Goal: Information Seeking & Learning: Learn about a topic

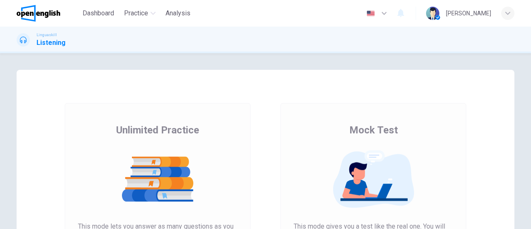
scroll to position [173, 0]
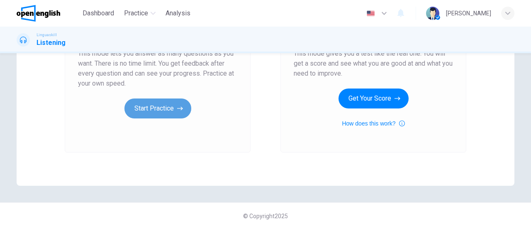
click at [139, 108] on button "Start Practice" at bounding box center [157, 108] width 67 height 20
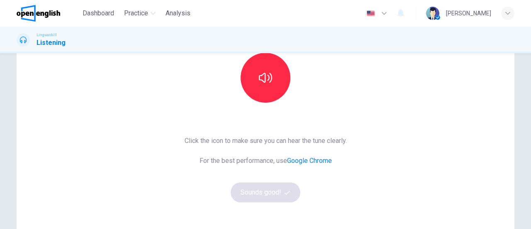
scroll to position [100, 0]
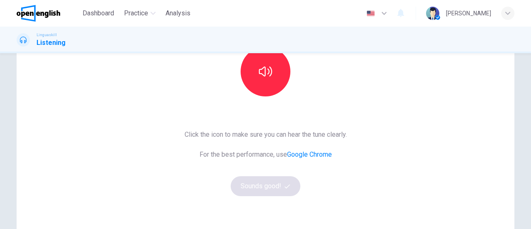
click at [247, 187] on div "Click the icon to make sure you can hear the tune clearly. For the best perform…" at bounding box center [266, 162] width 162 height 66
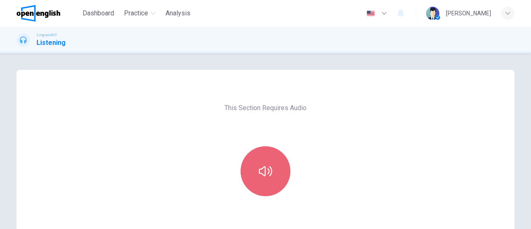
click at [265, 185] on button "button" at bounding box center [266, 171] width 50 height 50
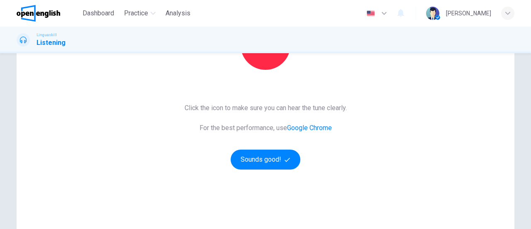
scroll to position [134, 0]
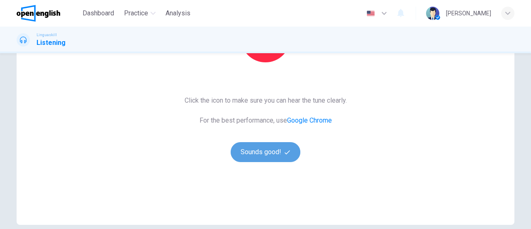
click at [267, 154] on button "Sounds good!" at bounding box center [266, 152] width 70 height 20
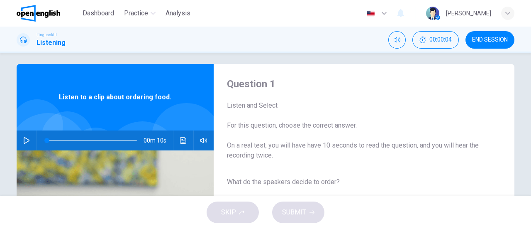
scroll to position [0, 0]
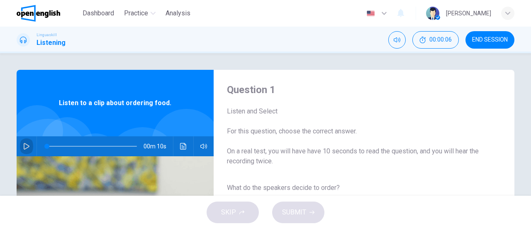
click at [25, 149] on icon "button" at bounding box center [26, 146] width 7 height 7
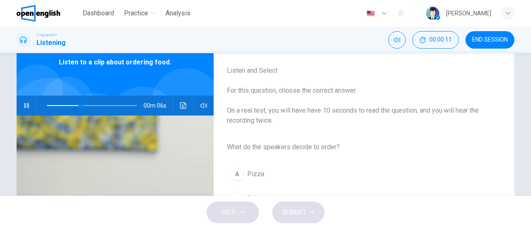
scroll to position [45, 0]
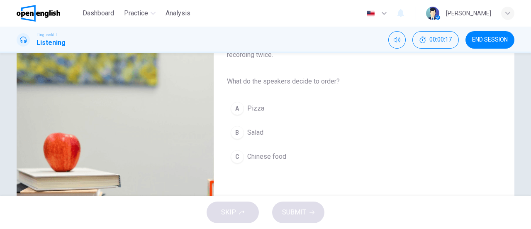
type input "*"
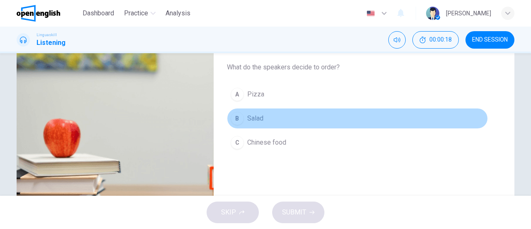
click at [244, 122] on button "B Salad" at bounding box center [357, 118] width 261 height 21
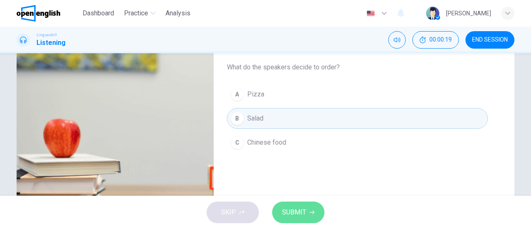
click at [285, 219] on button "SUBMIT" at bounding box center [298, 212] width 52 height 22
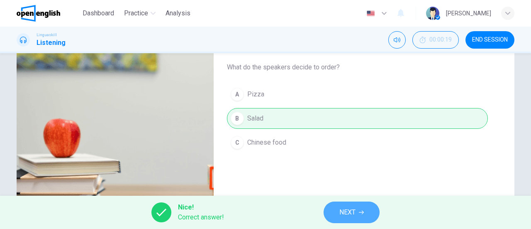
click at [368, 217] on button "NEXT" at bounding box center [352, 212] width 56 height 22
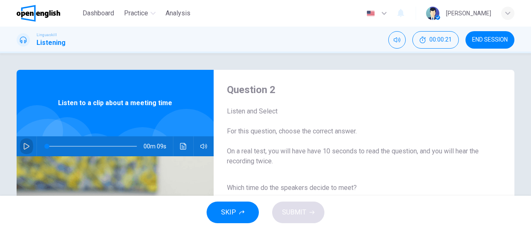
click at [24, 141] on button "button" at bounding box center [26, 146] width 13 height 20
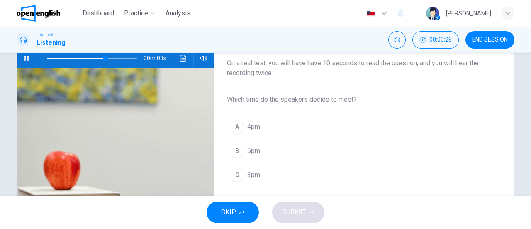
scroll to position [89, 0]
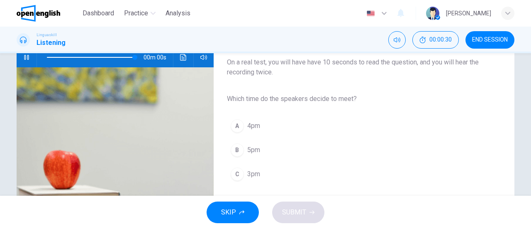
type input "*"
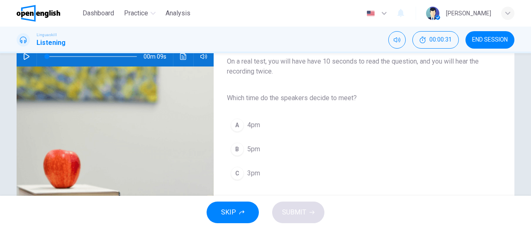
scroll to position [94, 0]
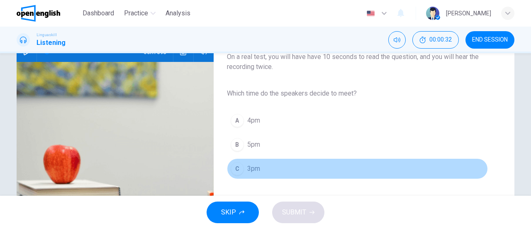
click at [256, 166] on span "3pm" at bounding box center [253, 168] width 13 height 10
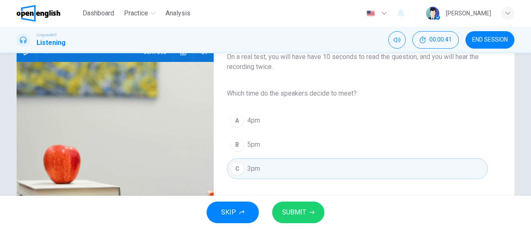
scroll to position [0, 0]
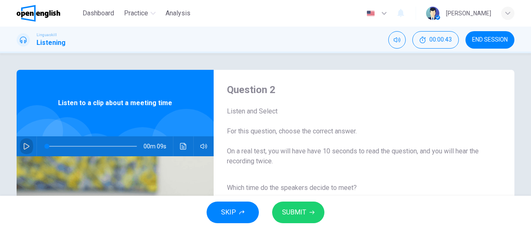
click at [28, 146] on button "button" at bounding box center [26, 146] width 13 height 20
type input "*"
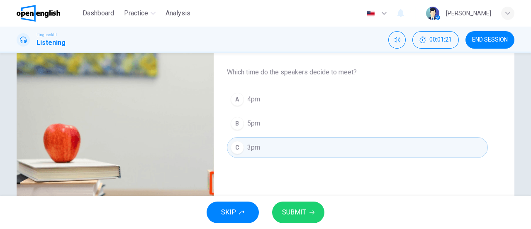
scroll to position [116, 0]
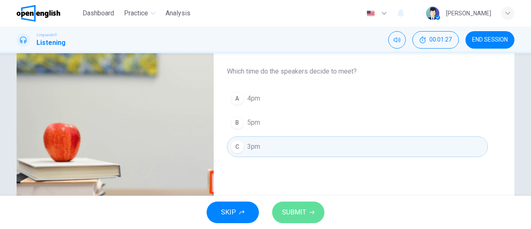
click at [294, 215] on span "SUBMIT" at bounding box center [294, 212] width 24 height 12
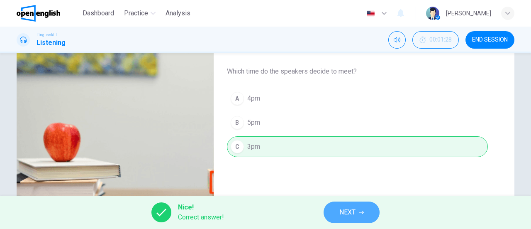
click at [346, 210] on span "NEXT" at bounding box center [347, 212] width 16 height 12
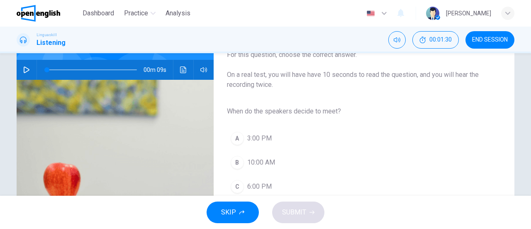
scroll to position [23, 0]
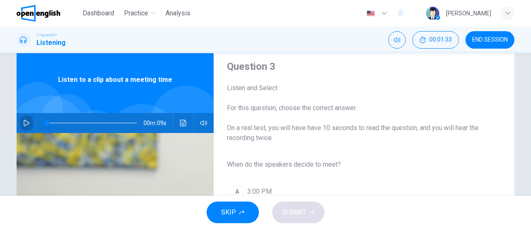
click at [20, 121] on button "button" at bounding box center [26, 123] width 13 height 20
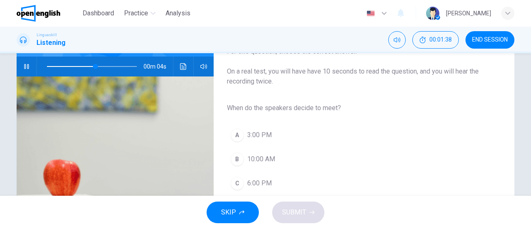
scroll to position [87, 0]
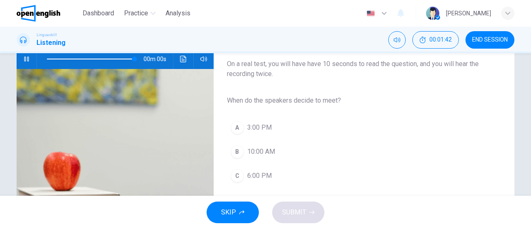
type input "*"
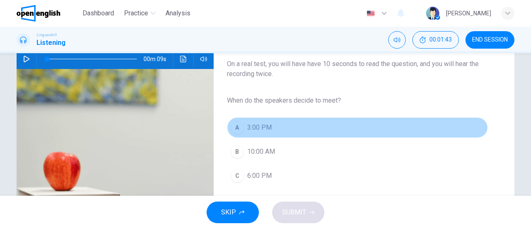
click at [248, 131] on span "3:00 PM" at bounding box center [259, 127] width 24 height 10
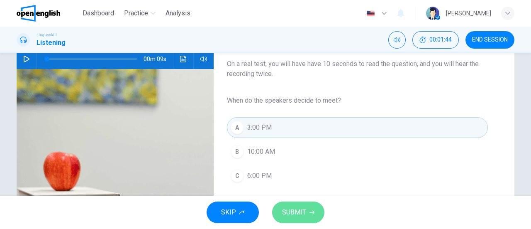
click at [295, 207] on span "SUBMIT" at bounding box center [294, 212] width 24 height 12
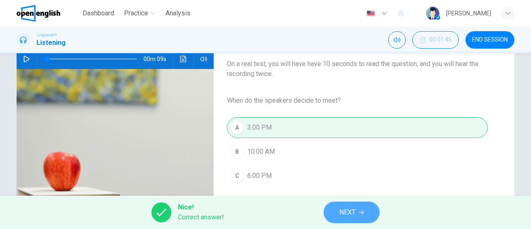
click at [336, 209] on button "NEXT" at bounding box center [352, 212] width 56 height 22
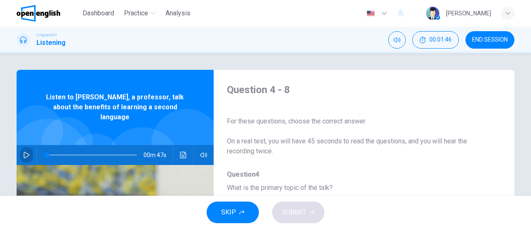
click at [26, 151] on icon "button" at bounding box center [26, 154] width 7 height 7
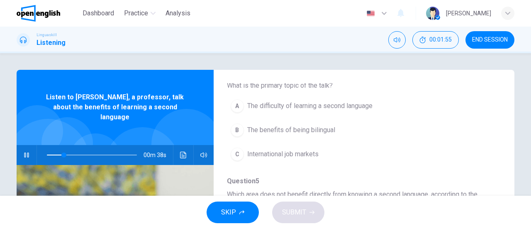
scroll to position [122, 0]
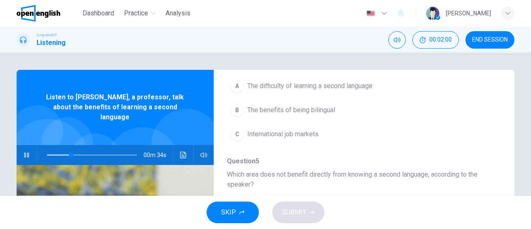
click at [25, 151] on icon "button" at bounding box center [26, 154] width 7 height 7
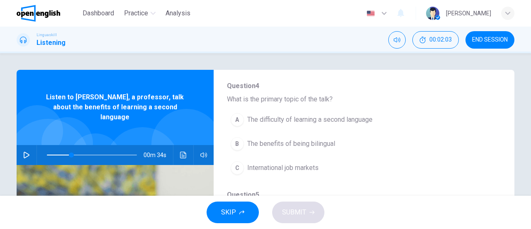
scroll to position [88, 0]
drag, startPoint x: 67, startPoint y: 138, endPoint x: 63, endPoint y: 141, distance: 5.0
click at [63, 152] on span at bounding box center [65, 154] width 5 height 5
drag, startPoint x: 63, startPoint y: 141, endPoint x: 37, endPoint y: 150, distance: 27.8
click at [44, 152] on span at bounding box center [46, 154] width 5 height 5
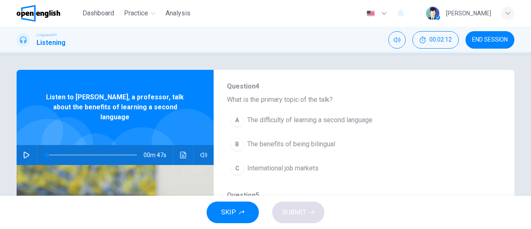
click at [20, 147] on button "button" at bounding box center [26, 155] width 13 height 20
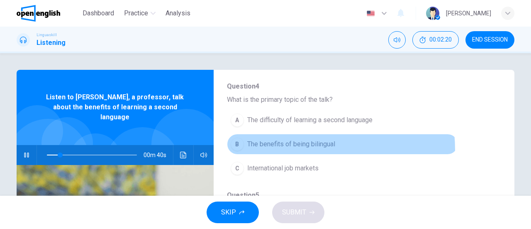
click at [285, 149] on button "B The benefits of being bilingual" at bounding box center [342, 144] width 231 height 21
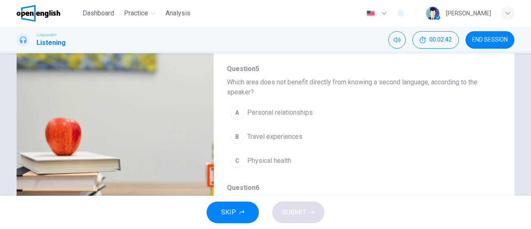
scroll to position [126, 0]
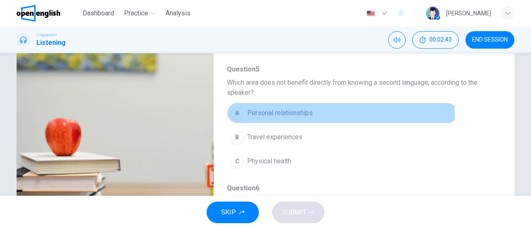
click at [261, 115] on span "Personal relationships" at bounding box center [280, 113] width 66 height 10
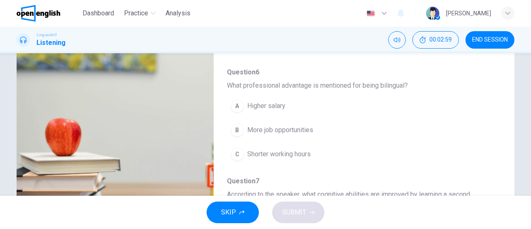
scroll to position [205, 0]
type input "*"
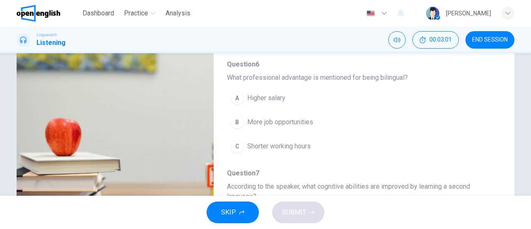
scroll to position [214, 0]
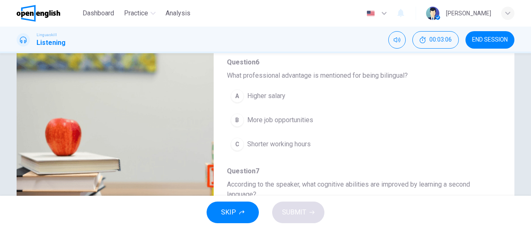
drag, startPoint x: 499, startPoint y: 125, endPoint x: 494, endPoint y: 140, distance: 16.0
click at [494, 140] on div "Question 4 - 8 For these questions, choose the correct answer. On a real test, …" at bounding box center [266, 88] width 498 height 288
drag, startPoint x: 494, startPoint y: 140, endPoint x: 496, endPoint y: 136, distance: 4.9
click at [496, 136] on div "Question 4 - 8 For these questions, choose the correct answer. On a real test, …" at bounding box center [357, 88] width 287 height 262
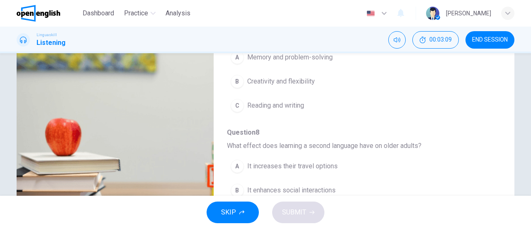
scroll to position [373, 0]
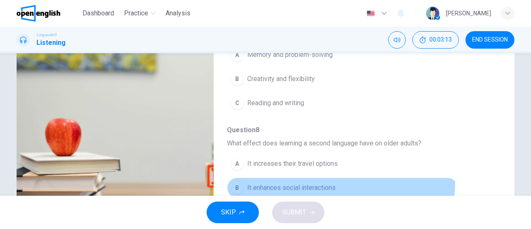
click at [306, 183] on span "It enhances social interactions" at bounding box center [291, 188] width 88 height 10
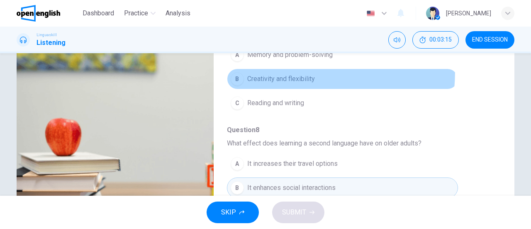
click at [270, 68] on button "B Creativity and flexibility" at bounding box center [342, 78] width 231 height 21
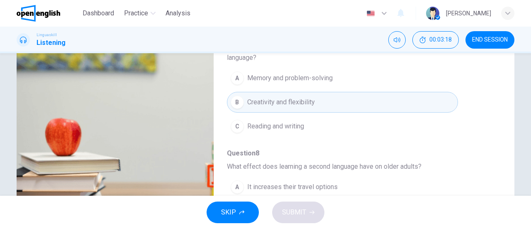
scroll to position [300, 0]
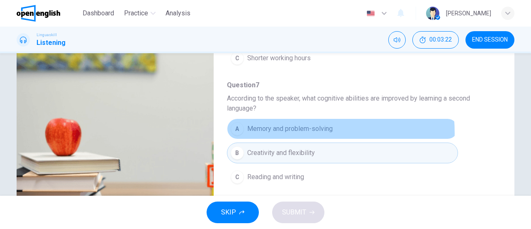
click at [271, 130] on span "Memory and problem-solving" at bounding box center [289, 129] width 85 height 10
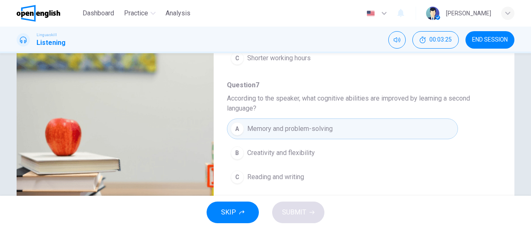
drag, startPoint x: 494, startPoint y: 143, endPoint x: 498, endPoint y: 129, distance: 14.8
click at [498, 129] on div "Question 4 - 8 For these questions, choose the correct answer. On a real test, …" at bounding box center [357, 88] width 287 height 262
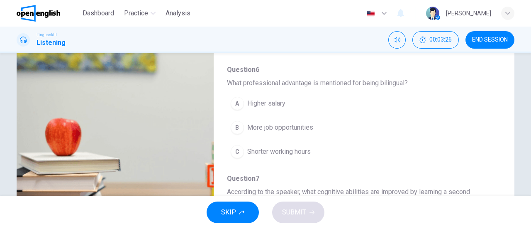
scroll to position [204, 0]
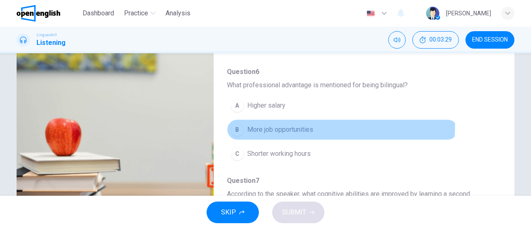
click at [287, 124] on span "More job opportunities" at bounding box center [280, 129] width 66 height 10
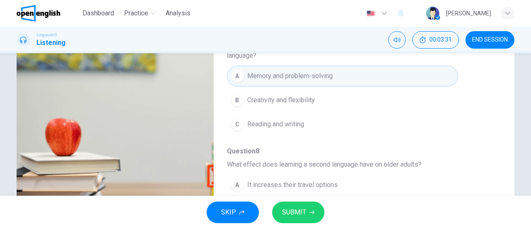
scroll to position [373, 0]
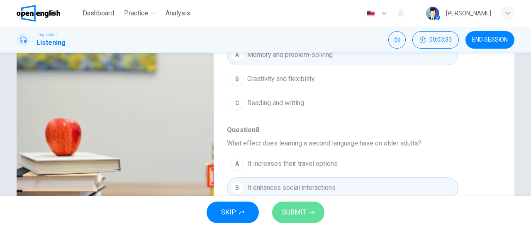
click at [310, 208] on button "SUBMIT" at bounding box center [298, 212] width 52 height 22
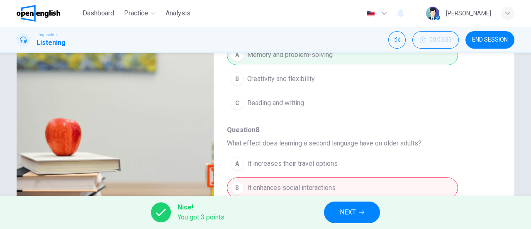
click at [370, 207] on button "NEXT" at bounding box center [352, 212] width 56 height 22
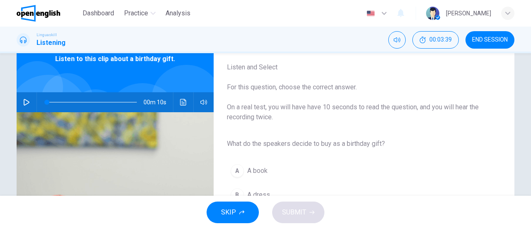
scroll to position [44, 0]
click at [23, 101] on icon "button" at bounding box center [26, 101] width 7 height 7
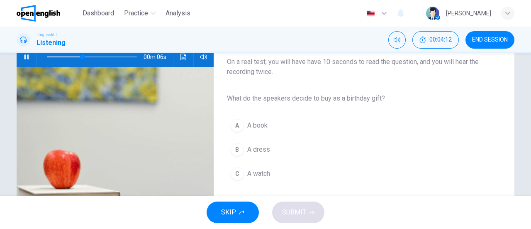
scroll to position [90, 0]
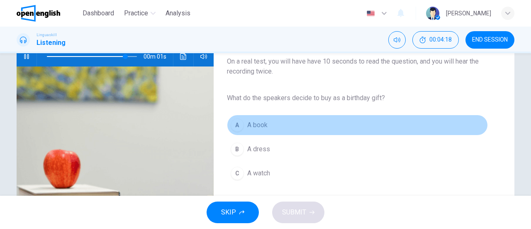
click at [257, 124] on span "A book" at bounding box center [257, 125] width 20 height 10
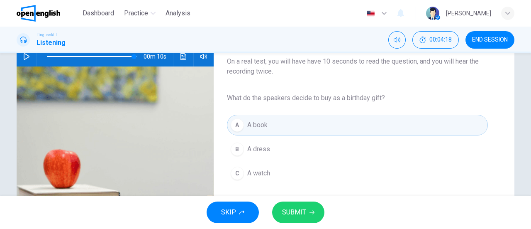
type input "*"
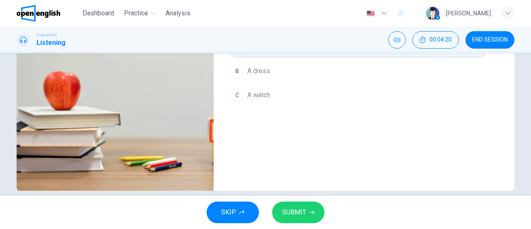
scroll to position [179, 0]
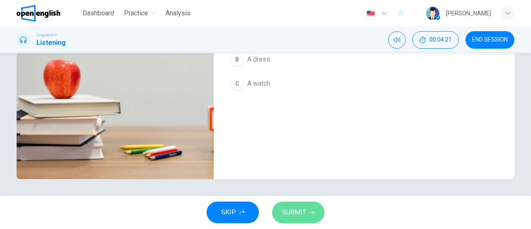
click at [298, 213] on span "SUBMIT" at bounding box center [294, 212] width 24 height 12
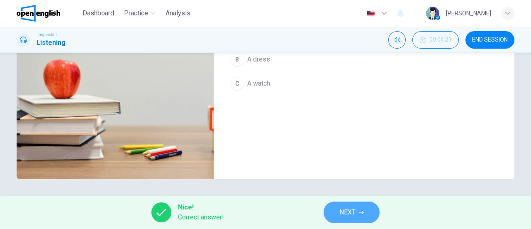
click at [352, 211] on span "NEXT" at bounding box center [347, 212] width 16 height 12
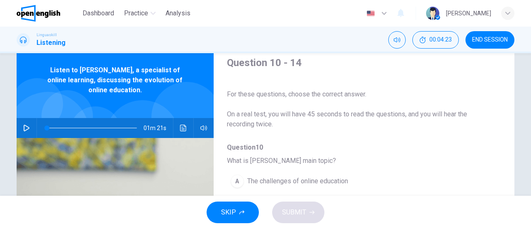
scroll to position [36, 0]
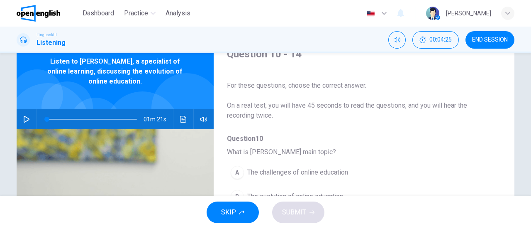
click at [17, 119] on div "01m 21s" at bounding box center [115, 119] width 197 height 20
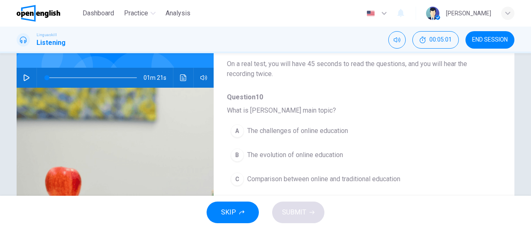
scroll to position [80, 0]
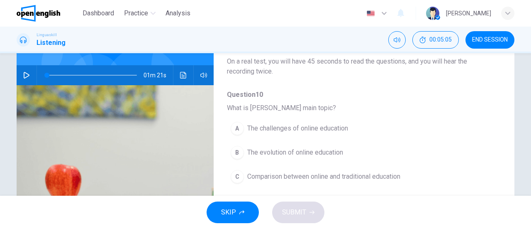
click at [497, 97] on div "Question 10 - 14 For these questions, choose the correct answer. On a real test…" at bounding box center [266, 134] width 498 height 288
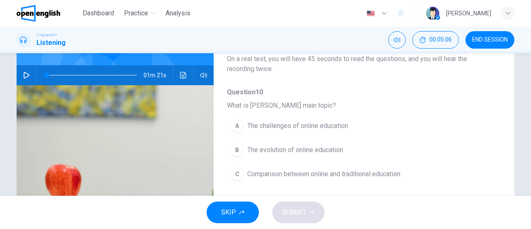
scroll to position [6, 0]
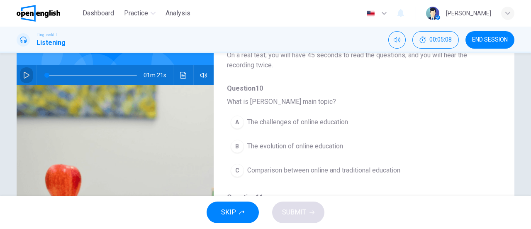
click at [29, 76] on button "button" at bounding box center [26, 75] width 13 height 20
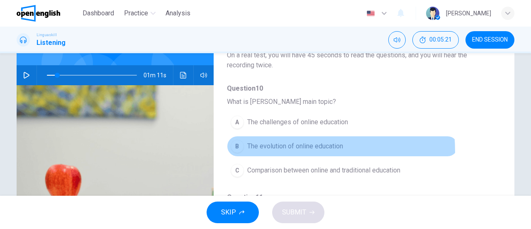
click at [263, 151] on button "B The evolution of online education" at bounding box center [342, 146] width 231 height 21
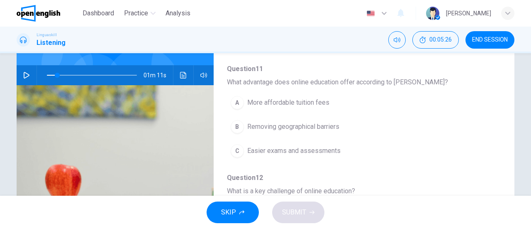
scroll to position [136, 0]
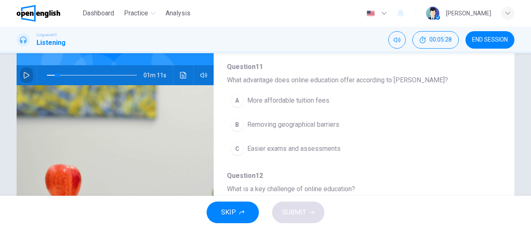
click at [20, 76] on button "button" at bounding box center [26, 75] width 13 height 20
type input "**"
click at [28, 74] on button "button" at bounding box center [26, 75] width 13 height 20
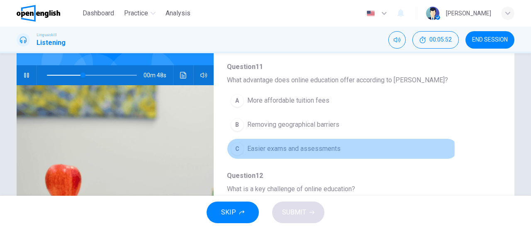
click at [307, 147] on span "Easier exams and assessments" at bounding box center [293, 149] width 93 height 10
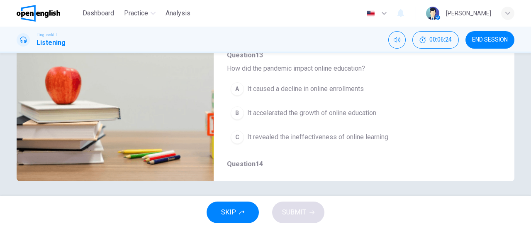
scroll to position [179, 0]
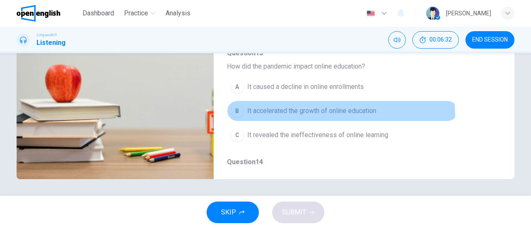
click at [293, 113] on button "B It accelerated the growth of online education" at bounding box center [342, 110] width 231 height 21
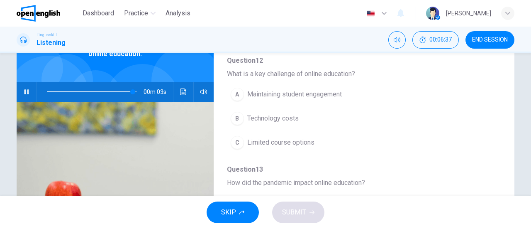
scroll to position [58, 0]
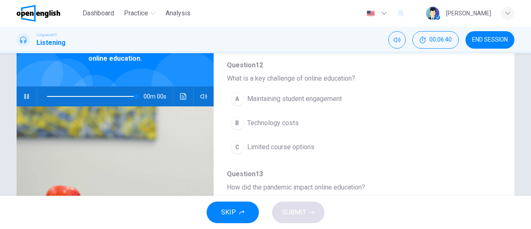
type input "*"
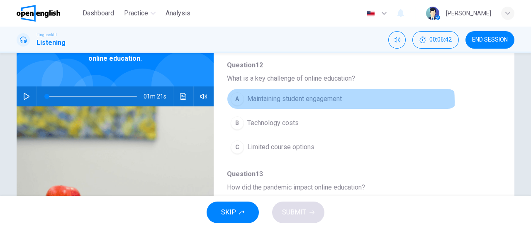
click at [319, 99] on span "Maintaining student engagement" at bounding box center [294, 99] width 95 height 10
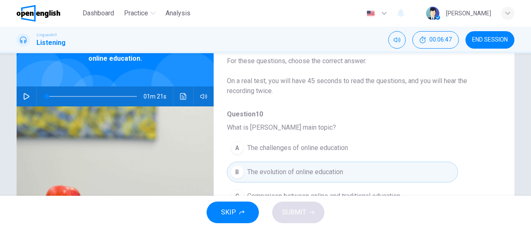
scroll to position [0, 0]
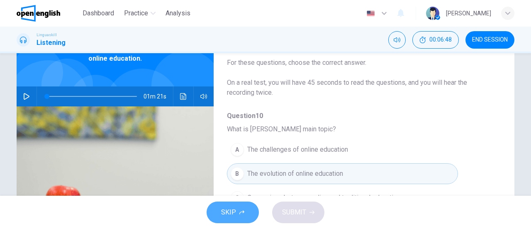
click at [236, 219] on button "SKIP" at bounding box center [233, 212] width 52 height 22
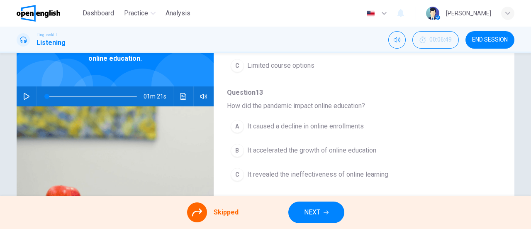
scroll to position [353, 0]
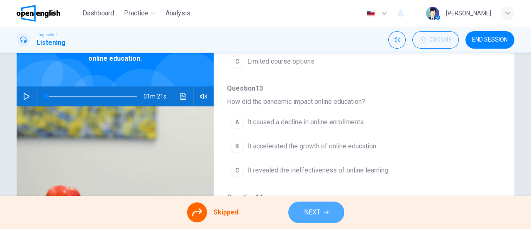
click at [331, 209] on button "NEXT" at bounding box center [316, 212] width 56 height 22
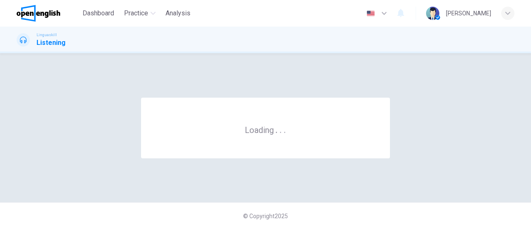
scroll to position [0, 0]
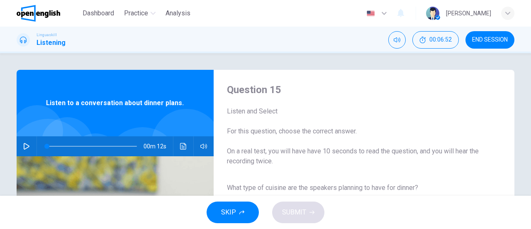
click at [18, 151] on div "00m 12s" at bounding box center [115, 146] width 197 height 20
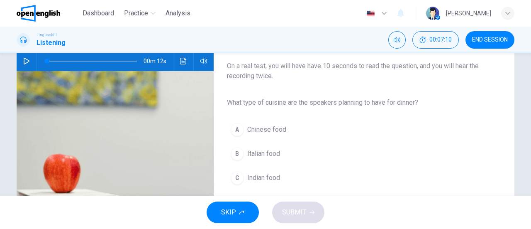
scroll to position [77, 0]
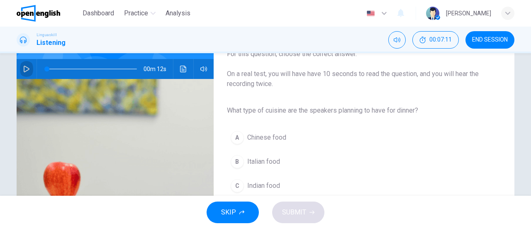
click at [24, 76] on button "button" at bounding box center [26, 69] width 13 height 20
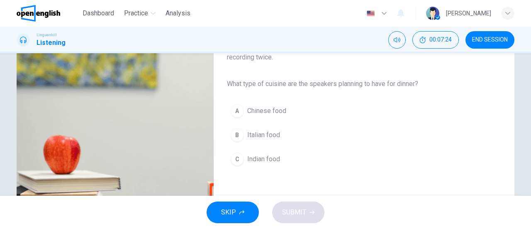
scroll to position [105, 0]
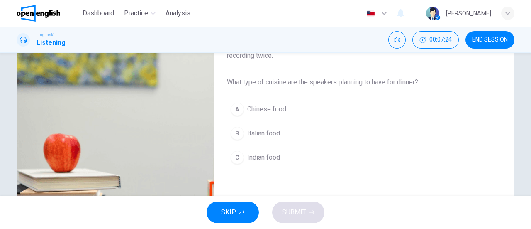
type input "*"
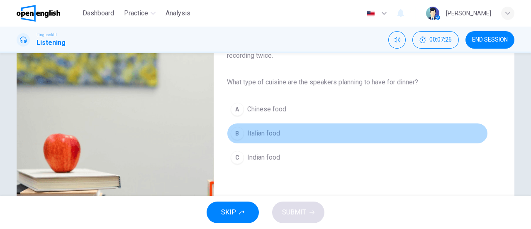
click at [264, 135] on span "Italian food" at bounding box center [263, 133] width 33 height 10
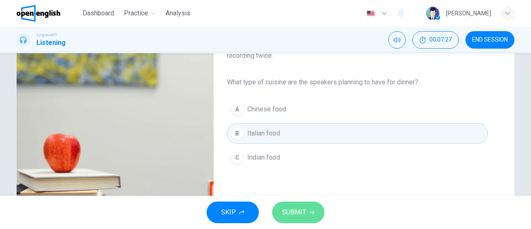
click at [284, 204] on button "SUBMIT" at bounding box center [298, 212] width 52 height 22
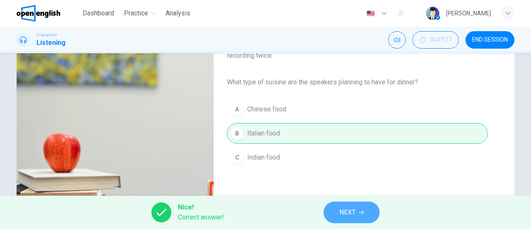
click at [341, 212] on span "NEXT" at bounding box center [347, 212] width 16 height 12
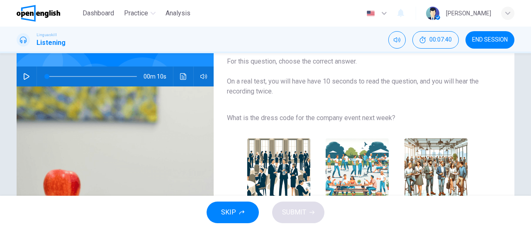
scroll to position [66, 0]
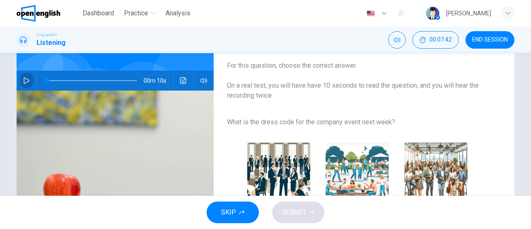
click at [27, 80] on icon "button" at bounding box center [27, 80] width 6 height 7
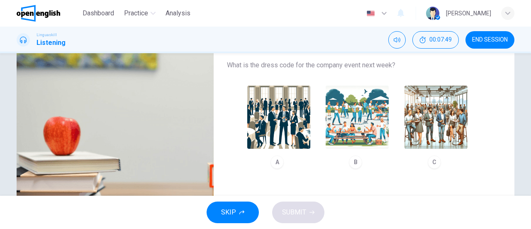
scroll to position [124, 0]
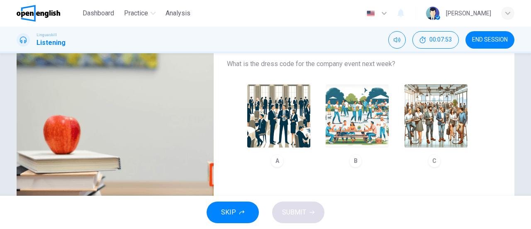
type input "*"
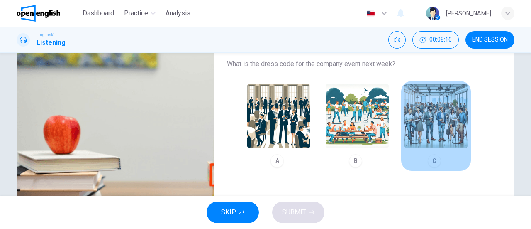
click at [449, 119] on img "button" at bounding box center [435, 115] width 63 height 63
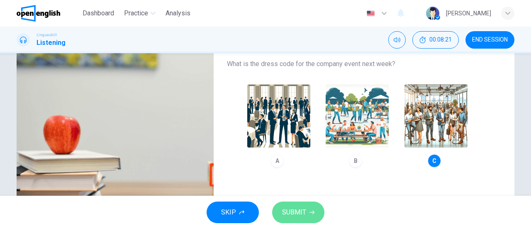
click at [298, 213] on span "SUBMIT" at bounding box center [294, 212] width 24 height 12
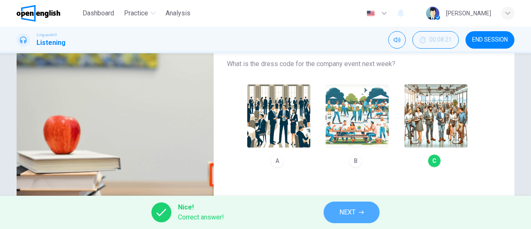
click at [353, 210] on span "NEXT" at bounding box center [347, 212] width 16 height 12
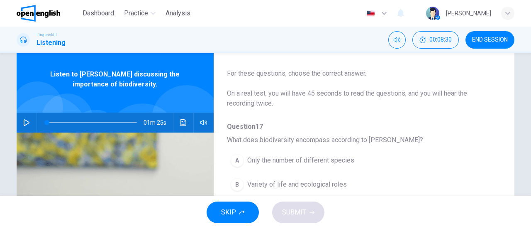
scroll to position [0, 0]
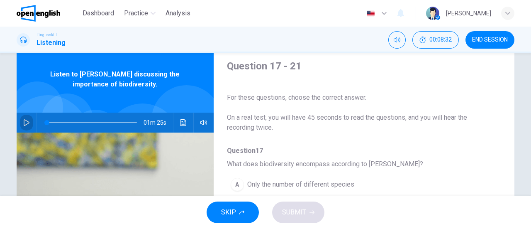
click at [24, 122] on icon "button" at bounding box center [26, 122] width 7 height 7
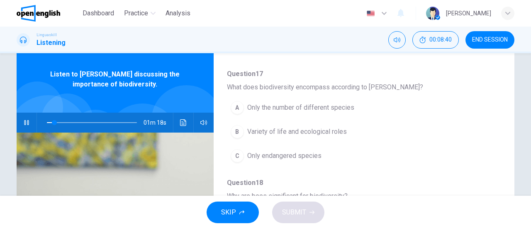
scroll to position [78, 0]
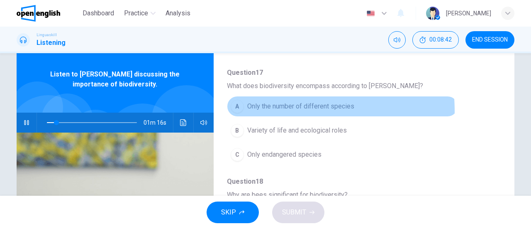
click at [258, 111] on span "Only the number of different species" at bounding box center [300, 106] width 107 height 10
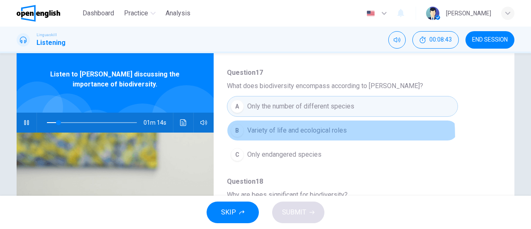
click at [265, 136] on button "B Variety of life and ecological roles" at bounding box center [342, 130] width 231 height 21
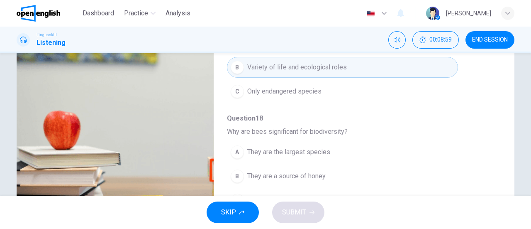
scroll to position [4, 0]
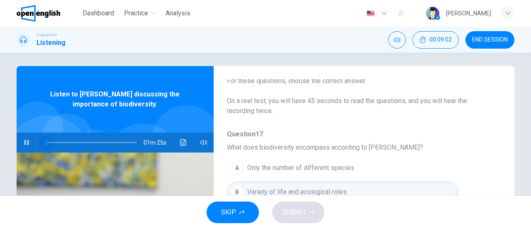
drag, startPoint x: 71, startPoint y: 140, endPoint x: 21, endPoint y: 136, distance: 50.7
click at [21, 136] on div "01m 25s" at bounding box center [115, 142] width 197 height 20
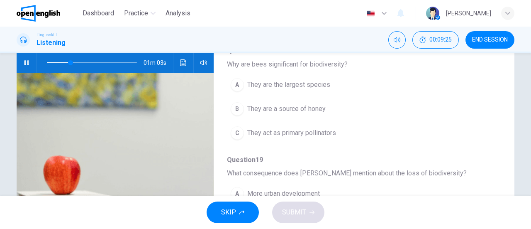
scroll to position [84, 0]
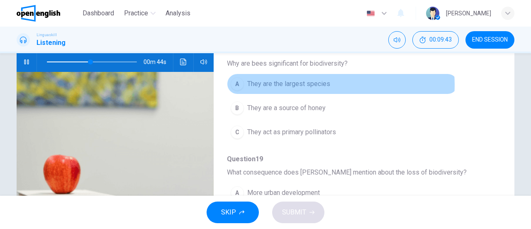
click at [315, 83] on span "They are the largest species" at bounding box center [288, 84] width 83 height 10
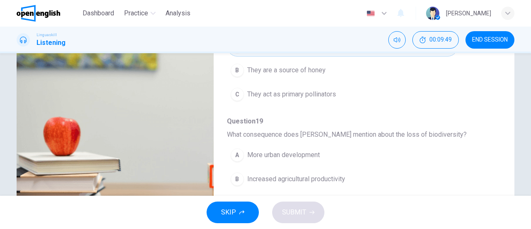
scroll to position [115, 0]
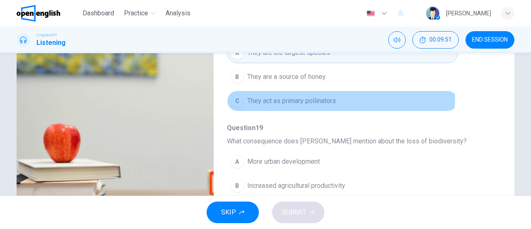
click at [309, 96] on span "They act as primary pollinators" at bounding box center [291, 101] width 89 height 10
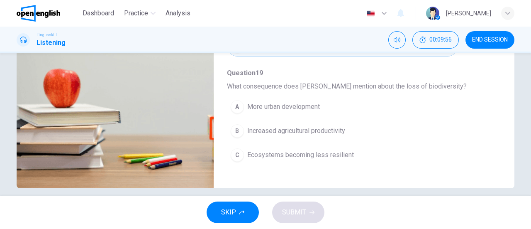
scroll to position [179, 0]
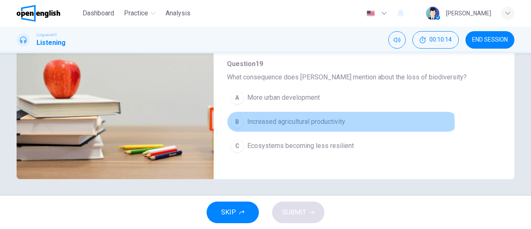
click at [326, 121] on span "Increased agricultural productivity" at bounding box center [296, 122] width 98 height 10
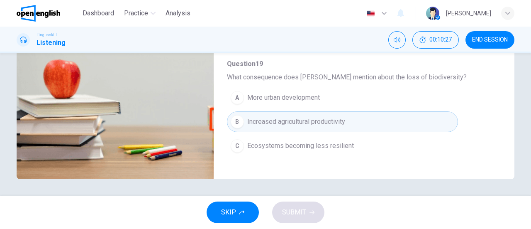
type input "*"
click at [236, 209] on button "SKIP" at bounding box center [233, 212] width 52 height 22
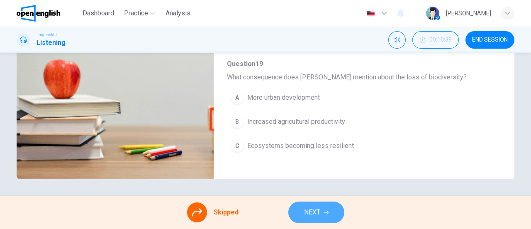
click at [301, 214] on button "NEXT" at bounding box center [316, 212] width 56 height 22
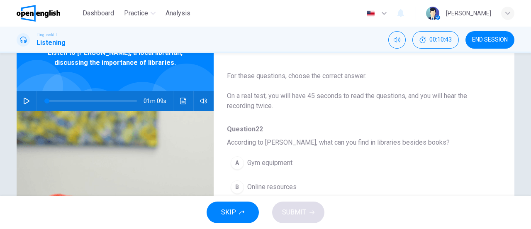
scroll to position [0, 0]
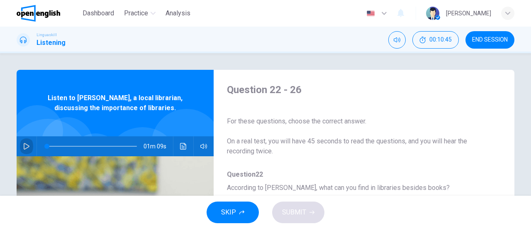
click at [27, 143] on icon "button" at bounding box center [26, 146] width 7 height 7
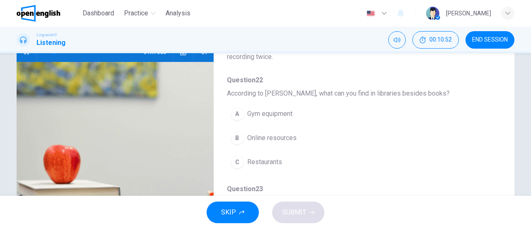
scroll to position [97, 0]
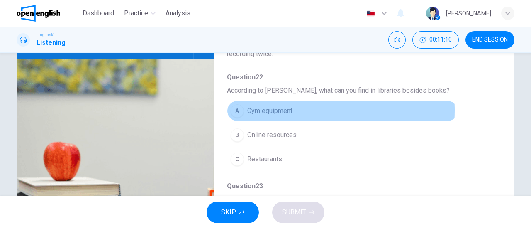
click at [280, 110] on span "Gym equipment" at bounding box center [269, 111] width 45 height 10
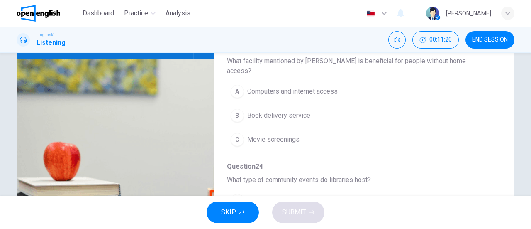
scroll to position [130, 0]
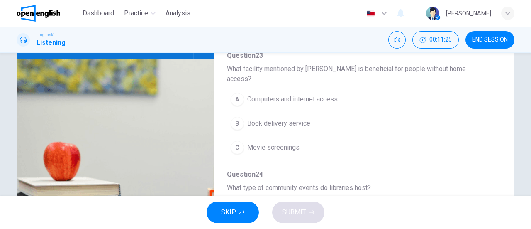
click at [333, 94] on span "Computers and internet access" at bounding box center [292, 99] width 90 height 10
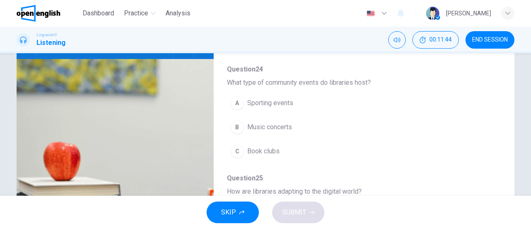
scroll to position [238, 0]
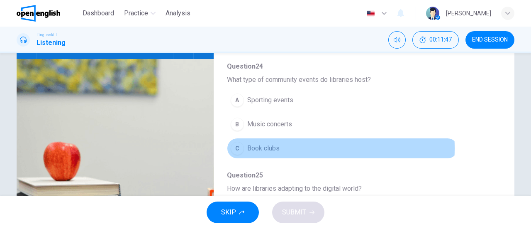
click at [276, 143] on span "Book clubs" at bounding box center [263, 148] width 32 height 10
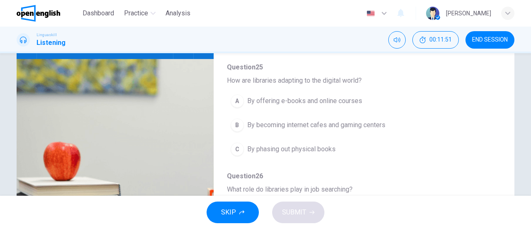
scroll to position [348, 0]
type input "*"
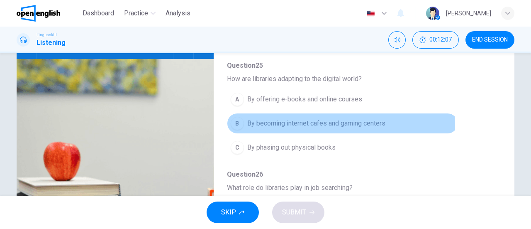
click at [326, 118] on span "By becoming internet cafes and gaming centers" at bounding box center [316, 123] width 138 height 10
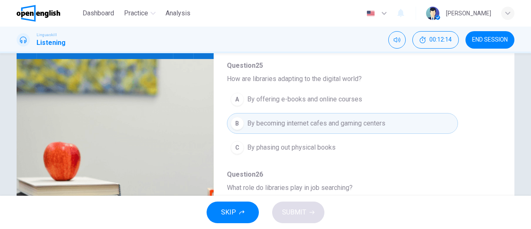
click at [323, 94] on span "By offering e-books and online courses" at bounding box center [304, 99] width 115 height 10
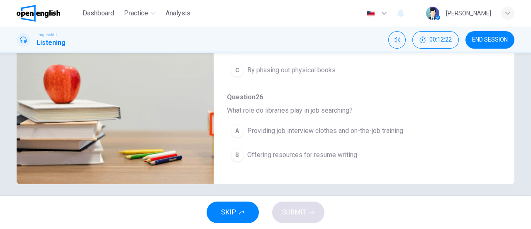
scroll to position [175, 0]
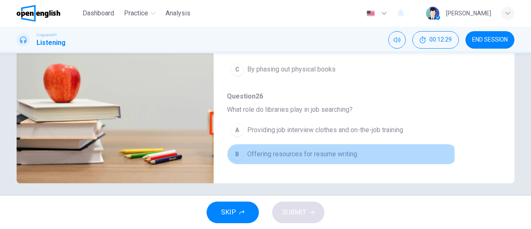
click at [330, 149] on span "Offering resources for resume writing" at bounding box center [302, 154] width 110 height 10
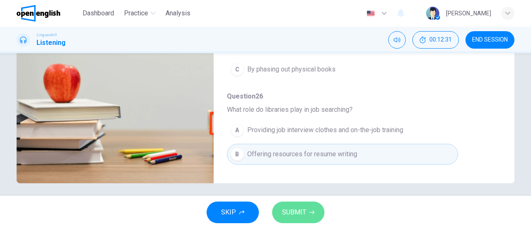
click at [293, 210] on span "SUBMIT" at bounding box center [294, 212] width 24 height 12
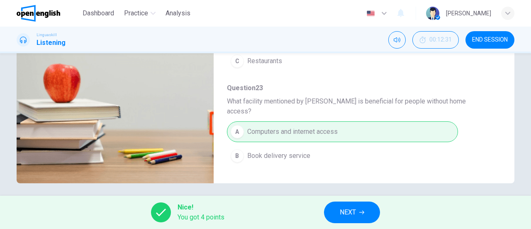
scroll to position [9, 0]
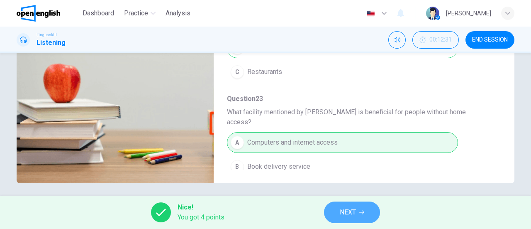
click at [346, 217] on span "NEXT" at bounding box center [348, 212] width 16 height 12
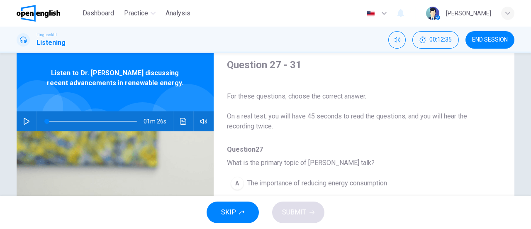
scroll to position [25, 0]
click at [26, 120] on icon "button" at bounding box center [27, 121] width 6 height 7
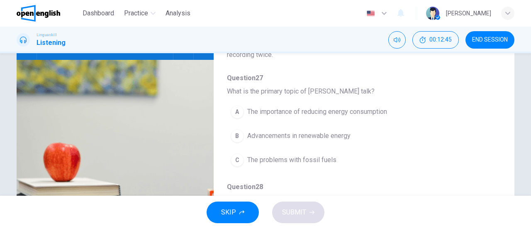
scroll to position [98, 0]
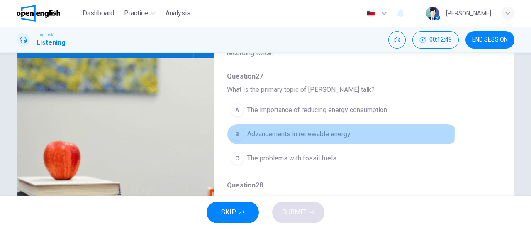
click at [316, 132] on span "Advancements in renewable energy" at bounding box center [298, 134] width 103 height 10
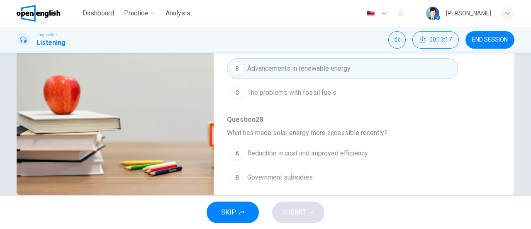
scroll to position [166, 0]
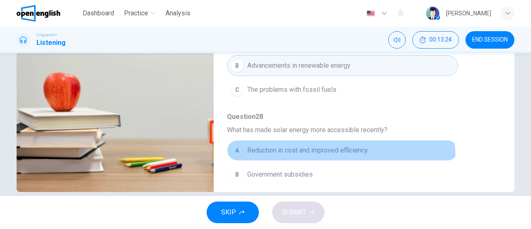
click at [303, 156] on button "A Reduction in cost and improved efficiency" at bounding box center [342, 150] width 231 height 21
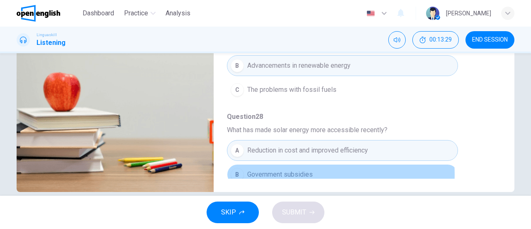
click at [303, 173] on span "Government subsidies" at bounding box center [280, 174] width 66 height 10
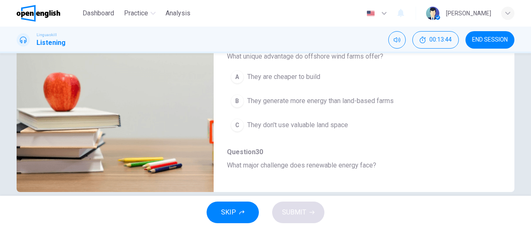
scroll to position [184, 0]
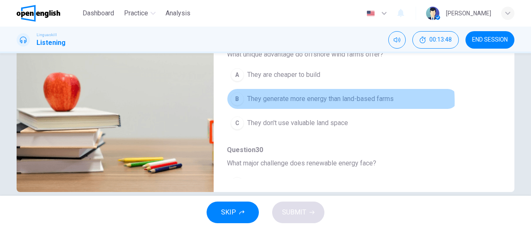
click at [323, 99] on span "They generate more energy than land-based farms" at bounding box center [320, 99] width 146 height 10
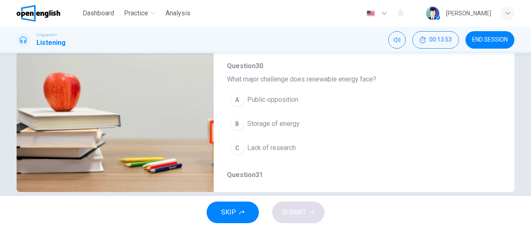
scroll to position [269, 0]
click at [291, 146] on span "Lack of research" at bounding box center [271, 147] width 49 height 10
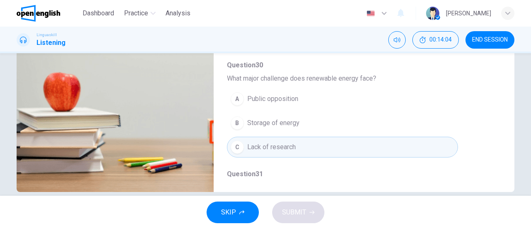
type input "*"
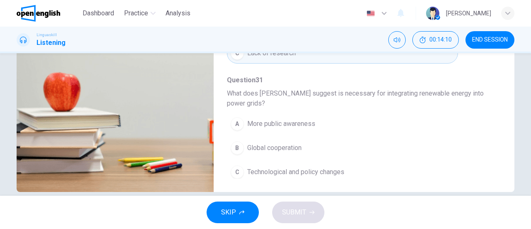
scroll to position [363, 0]
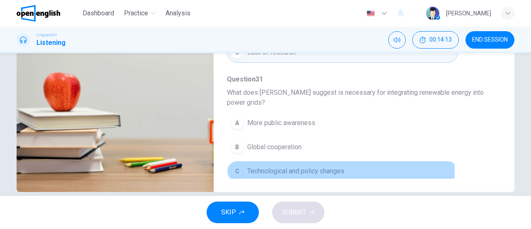
click at [330, 168] on span "Technological and policy changes" at bounding box center [295, 171] width 97 height 10
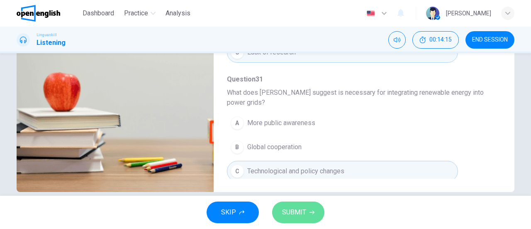
click at [285, 212] on span "SUBMIT" at bounding box center [294, 212] width 24 height 12
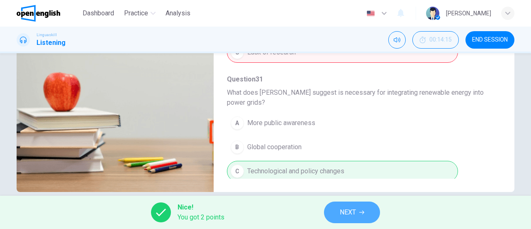
click at [348, 216] on span "NEXT" at bounding box center [348, 212] width 16 height 12
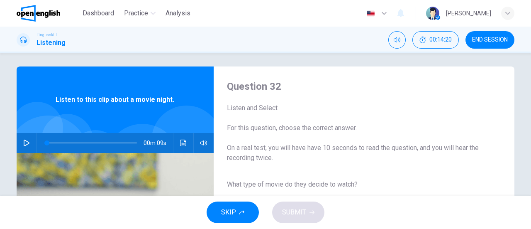
scroll to position [0, 0]
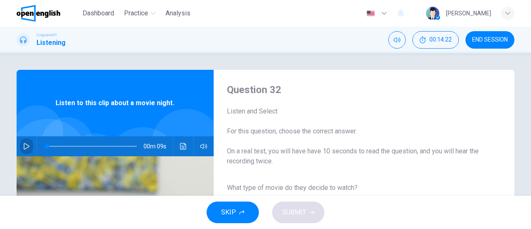
click at [21, 147] on button "button" at bounding box center [26, 146] width 13 height 20
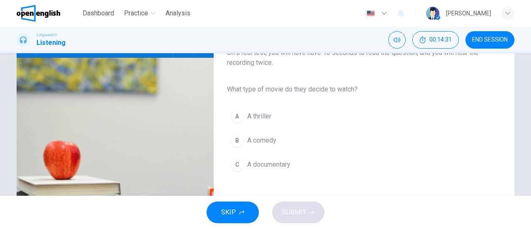
scroll to position [102, 0]
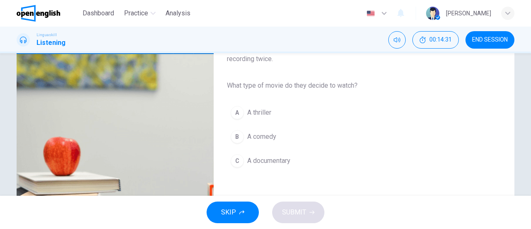
type input "*"
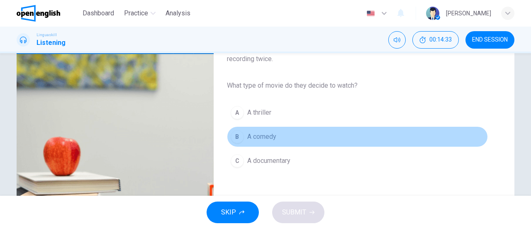
click at [258, 140] on span "A comedy" at bounding box center [261, 136] width 29 height 10
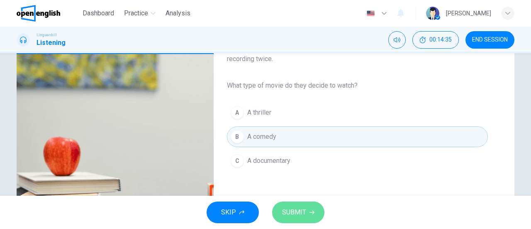
click at [291, 207] on span "SUBMIT" at bounding box center [294, 212] width 24 height 12
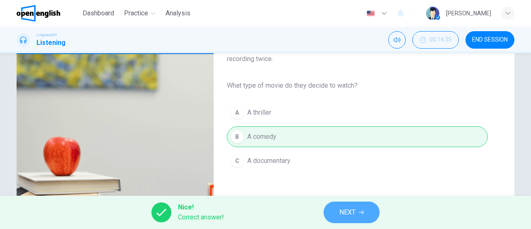
click at [360, 216] on button "NEXT" at bounding box center [352, 212] width 56 height 22
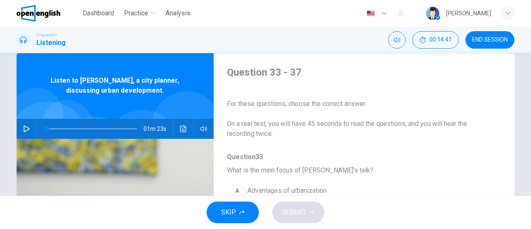
scroll to position [17, 0]
click at [25, 129] on icon "button" at bounding box center [27, 128] width 6 height 7
drag, startPoint x: 494, startPoint y: 133, endPoint x: 491, endPoint y: 145, distance: 12.5
click at [491, 145] on div "Question 33 - 37 For these questions, choose the correct answer. On a real test…" at bounding box center [357, 197] width 287 height 262
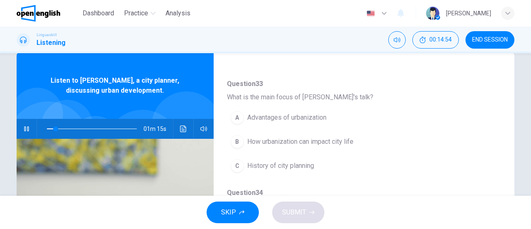
scroll to position [70, 0]
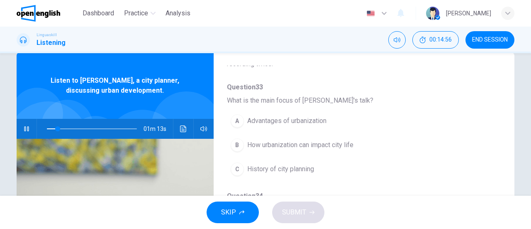
click at [330, 143] on span "How urbanization can impact city life" at bounding box center [300, 145] width 106 height 10
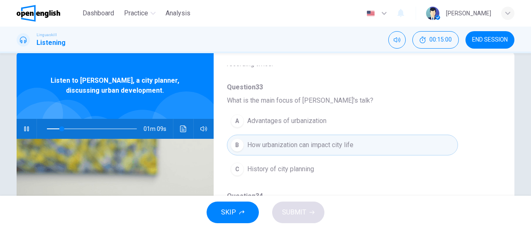
drag, startPoint x: 499, startPoint y: 142, endPoint x: 506, endPoint y: 182, distance: 40.4
click at [506, 182] on div "Question 33 - 37 For these questions, choose the correct answer. On a real test…" at bounding box center [266, 196] width 498 height 288
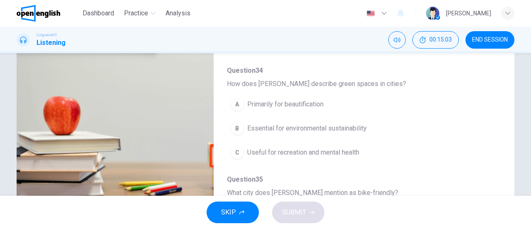
scroll to position [146, 0]
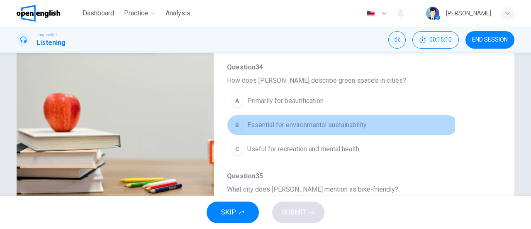
click at [297, 127] on span "Essential for environmental sustainability" at bounding box center [306, 125] width 119 height 10
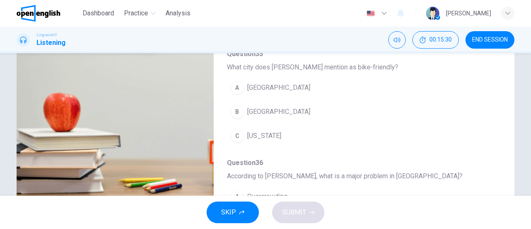
scroll to position [192, 0]
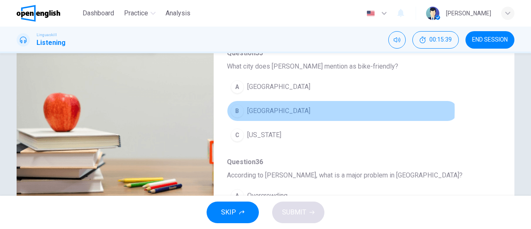
click at [285, 108] on button "B [GEOGRAPHIC_DATA]" at bounding box center [342, 110] width 231 height 21
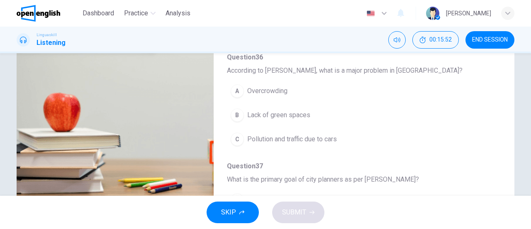
scroll to position [297, 0]
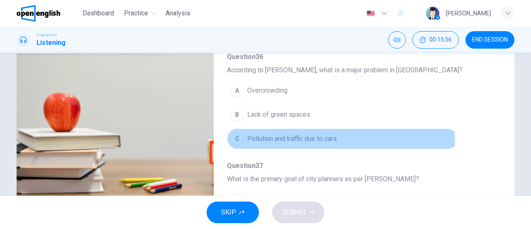
click at [329, 140] on button "C Pollution and traffic due to cars" at bounding box center [342, 138] width 231 height 21
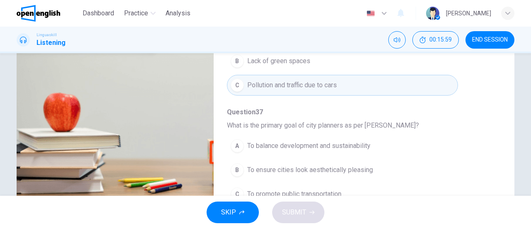
scroll to position [353, 0]
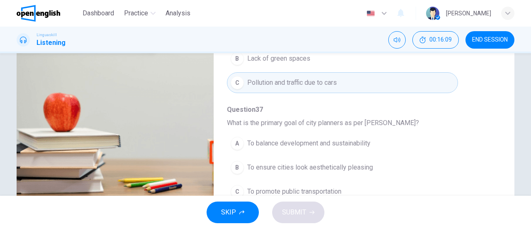
type input "*"
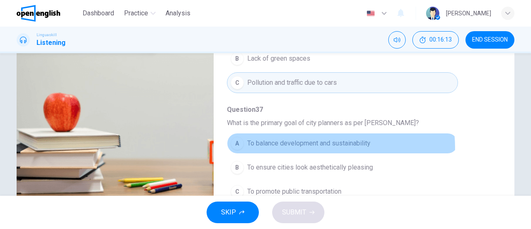
click at [329, 143] on span "To balance development and sustainability" at bounding box center [308, 143] width 123 height 10
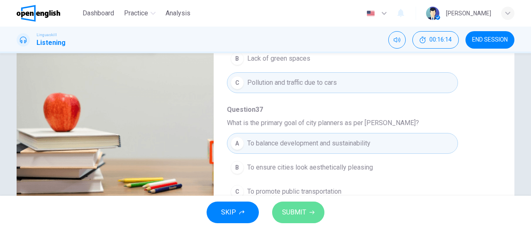
click at [290, 219] on button "SUBMIT" at bounding box center [298, 212] width 52 height 22
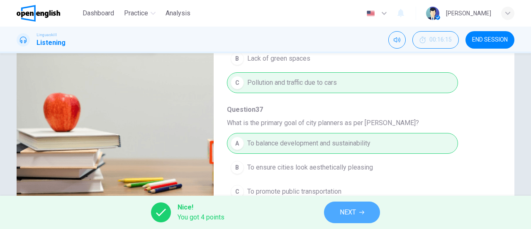
click at [364, 216] on button "NEXT" at bounding box center [352, 212] width 56 height 22
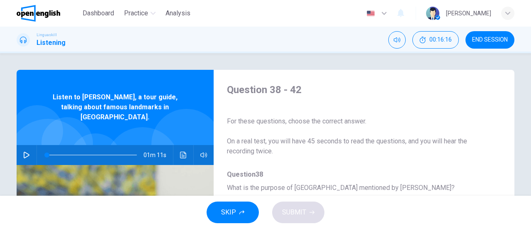
click at [489, 45] on button "END SESSION" at bounding box center [489, 39] width 49 height 17
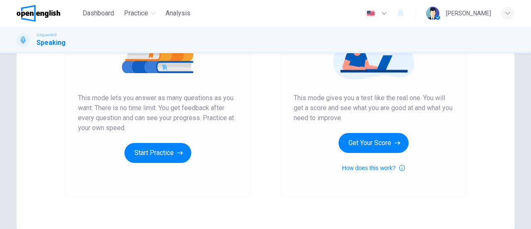
scroll to position [127, 0]
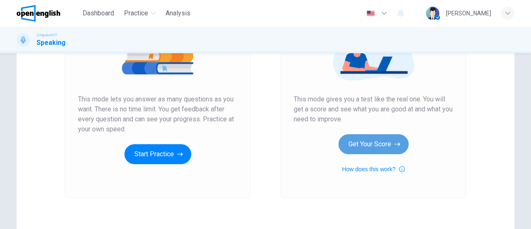
click at [367, 142] on button "Get Your Score" at bounding box center [373, 144] width 70 height 20
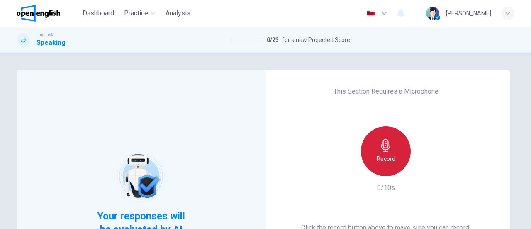
click at [390, 164] on div "Record" at bounding box center [386, 151] width 50 height 50
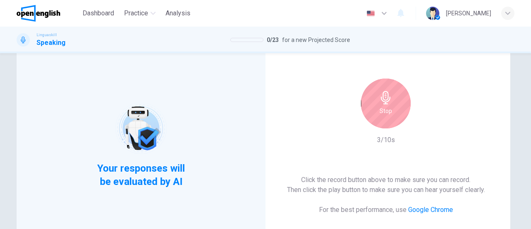
scroll to position [45, 0]
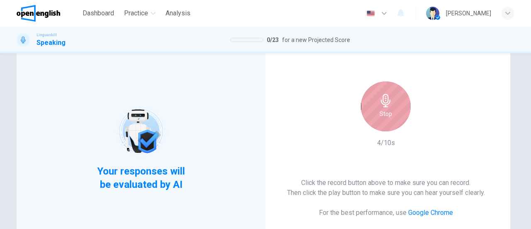
click at [380, 106] on icon "button" at bounding box center [385, 100] width 13 height 13
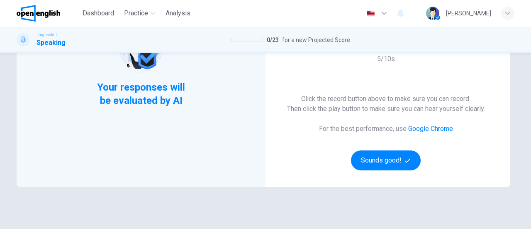
scroll to position [128, 0]
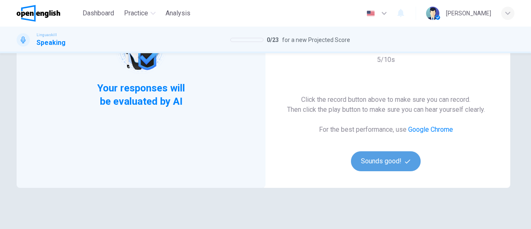
click at [371, 166] on button "Sounds good!" at bounding box center [386, 161] width 70 height 20
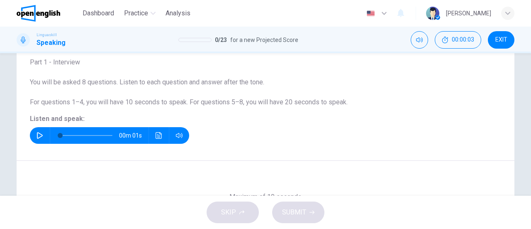
scroll to position [0, 0]
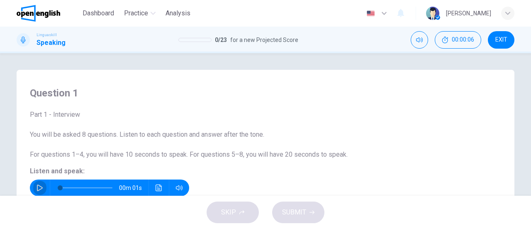
click at [33, 187] on button "button" at bounding box center [39, 187] width 13 height 17
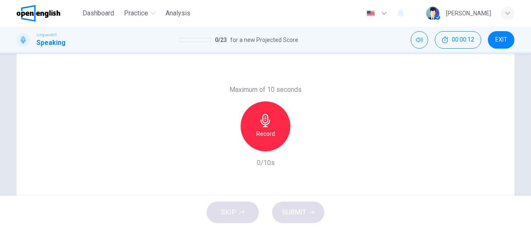
scroll to position [151, 0]
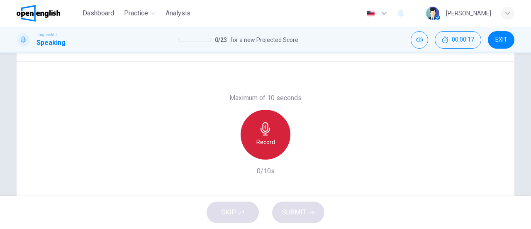
click at [262, 149] on div "Record" at bounding box center [266, 135] width 50 height 50
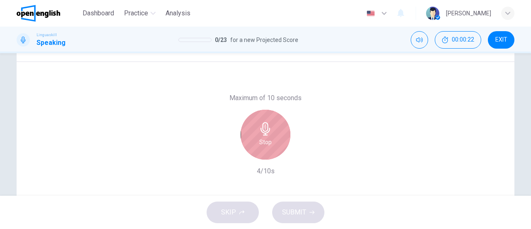
click at [262, 149] on div "Stop" at bounding box center [266, 135] width 50 height 50
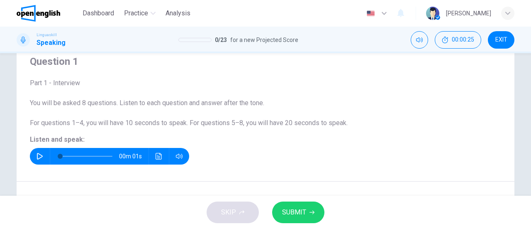
scroll to position [30, 0]
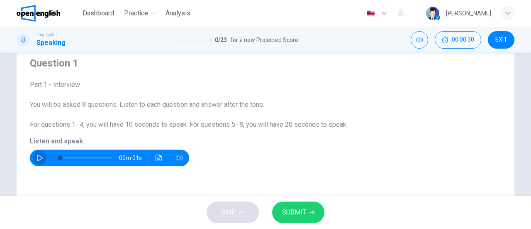
click at [40, 156] on icon "button" at bounding box center [40, 157] width 7 height 7
type input "*"
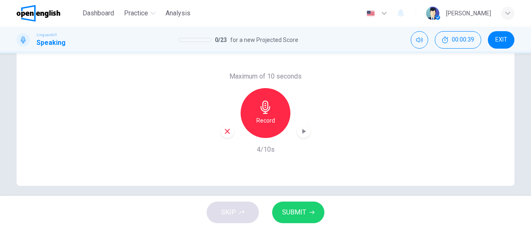
scroll to position [169, 0]
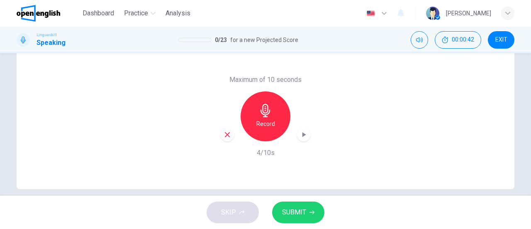
click at [226, 135] on icon "button" at bounding box center [227, 134] width 7 height 7
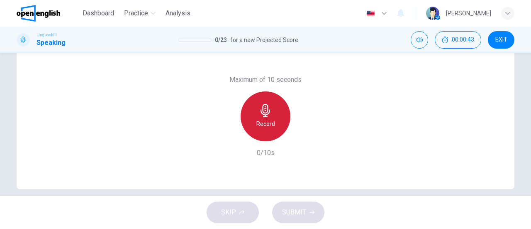
click at [273, 117] on div "Record" at bounding box center [266, 116] width 50 height 50
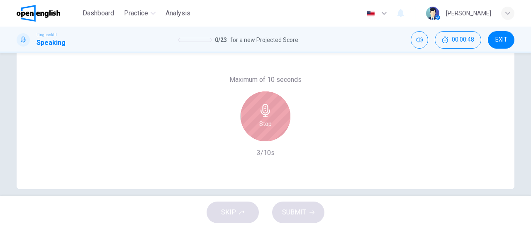
click at [273, 117] on div "Stop" at bounding box center [266, 116] width 50 height 50
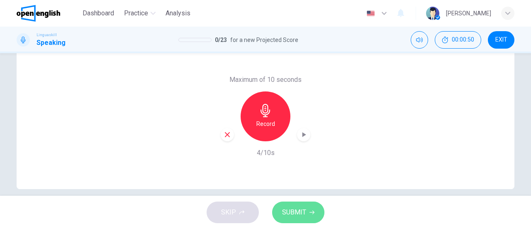
click at [296, 215] on span "SUBMIT" at bounding box center [294, 212] width 24 height 12
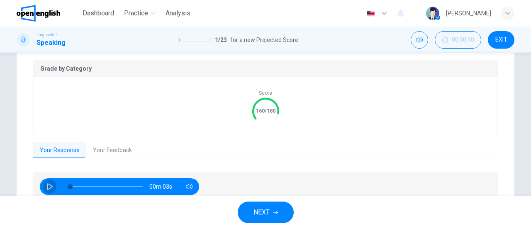
click at [48, 190] on button "button" at bounding box center [49, 186] width 13 height 17
type input "**"
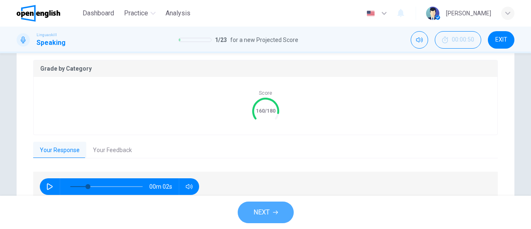
click at [258, 213] on span "NEXT" at bounding box center [261, 212] width 16 height 12
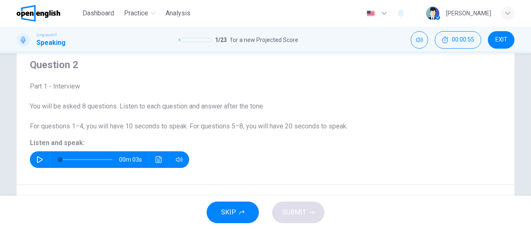
scroll to position [24, 0]
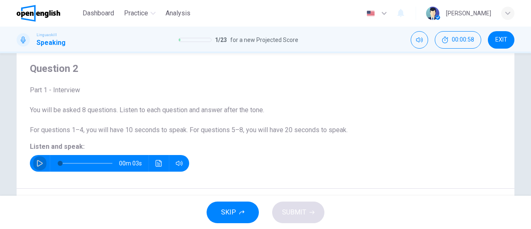
click at [39, 166] on icon "button" at bounding box center [40, 163] width 7 height 7
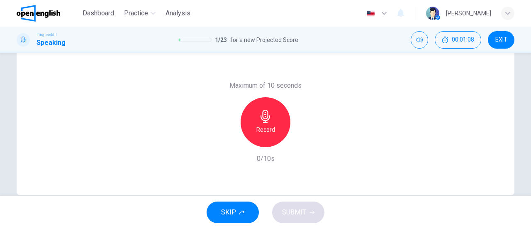
scroll to position [156, 0]
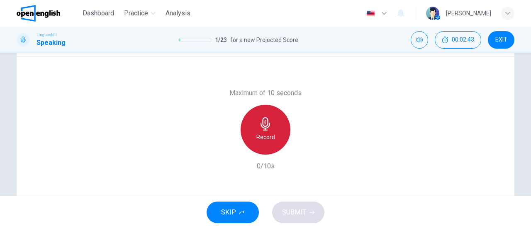
click at [265, 124] on icon "button" at bounding box center [265, 123] width 13 height 13
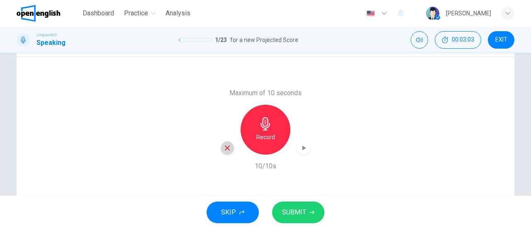
click at [225, 150] on icon "button" at bounding box center [227, 147] width 7 height 7
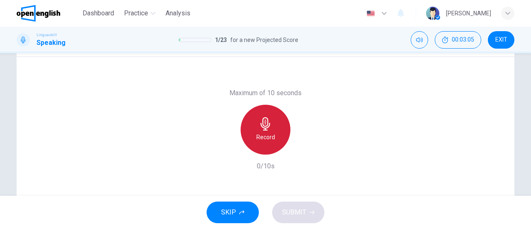
click at [262, 142] on div "Record" at bounding box center [266, 130] width 50 height 50
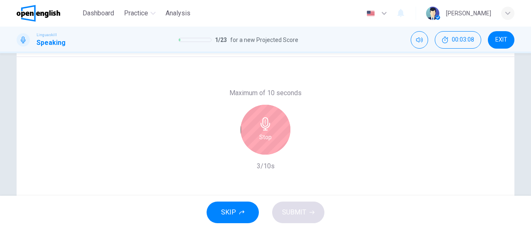
click at [262, 142] on div "Stop" at bounding box center [266, 130] width 50 height 50
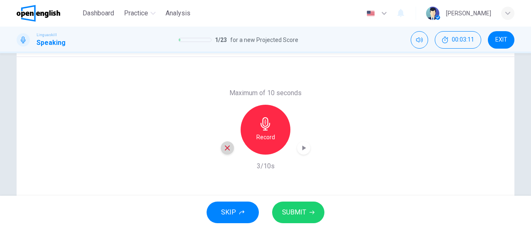
click at [224, 146] on icon "button" at bounding box center [227, 147] width 7 height 7
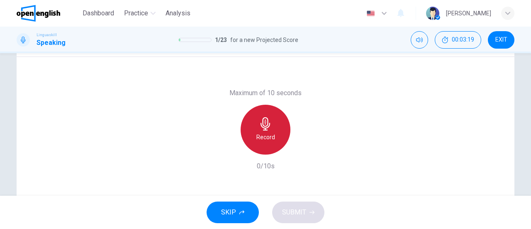
click at [267, 139] on h6 "Record" at bounding box center [265, 137] width 19 height 10
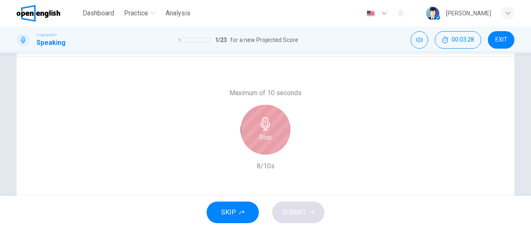
click at [267, 139] on h6 "Stop" at bounding box center [265, 137] width 12 height 10
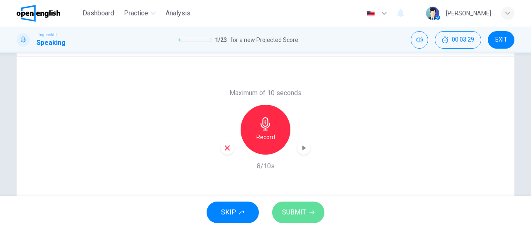
click at [296, 206] on span "SUBMIT" at bounding box center [294, 212] width 24 height 12
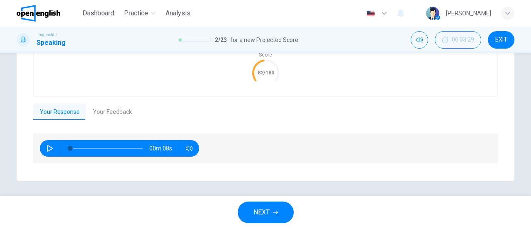
scroll to position [209, 0]
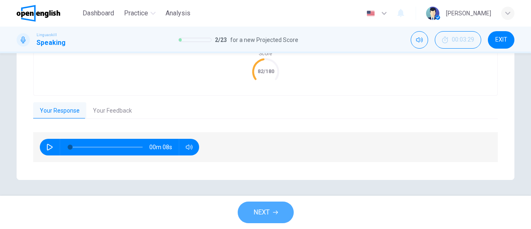
click at [256, 212] on span "NEXT" at bounding box center [261, 212] width 16 height 12
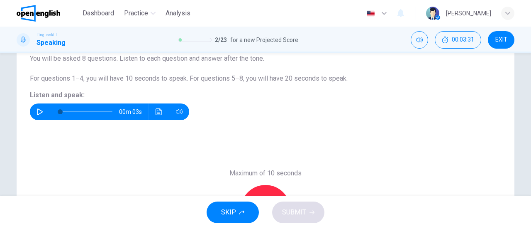
scroll to position [55, 0]
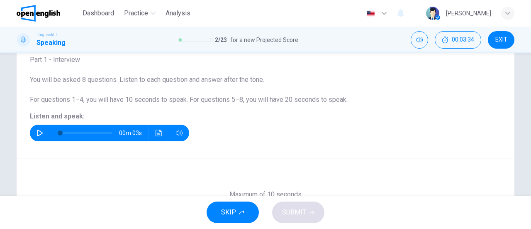
click at [37, 131] on icon "button" at bounding box center [40, 132] width 7 height 7
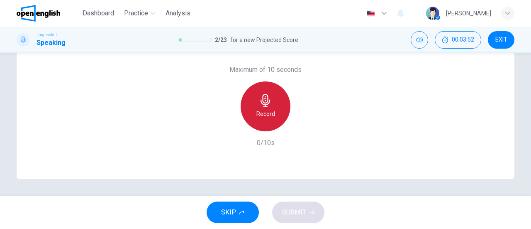
click at [267, 112] on h6 "Record" at bounding box center [265, 114] width 19 height 10
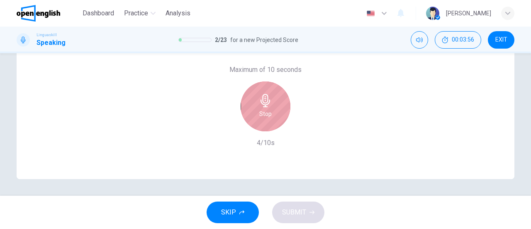
click at [267, 112] on h6 "Stop" at bounding box center [265, 114] width 12 height 10
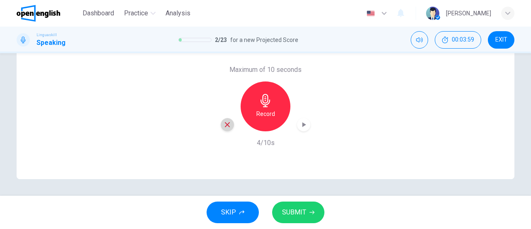
click at [224, 123] on icon "button" at bounding box center [227, 124] width 7 height 7
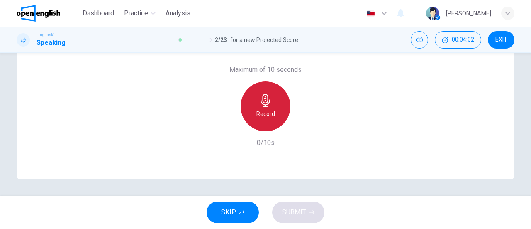
click at [274, 114] on div "Record" at bounding box center [266, 106] width 50 height 50
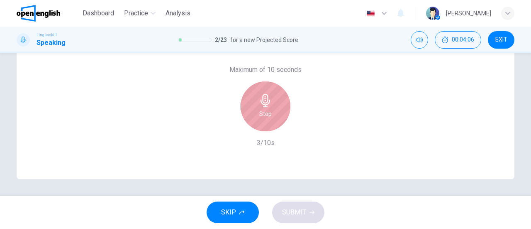
click at [274, 114] on div "Stop" at bounding box center [266, 106] width 50 height 50
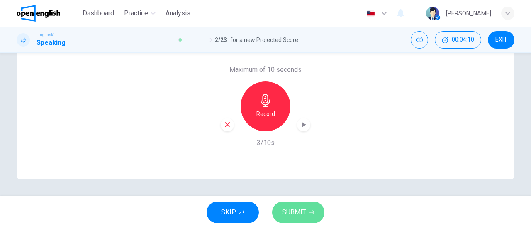
click at [283, 216] on span "SUBMIT" at bounding box center [294, 212] width 24 height 12
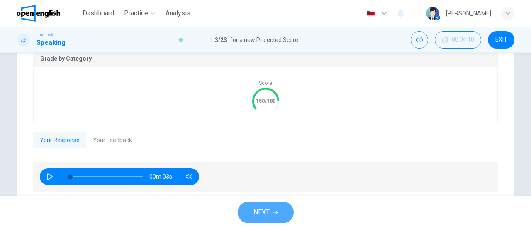
click at [249, 218] on button "NEXT" at bounding box center [266, 212] width 56 height 22
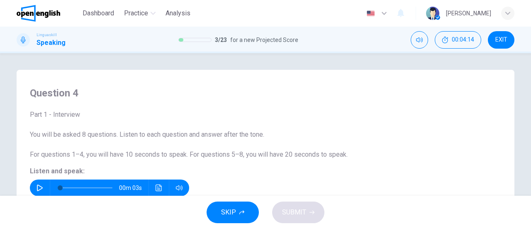
scroll to position [0, 0]
click at [39, 190] on icon "button" at bounding box center [40, 187] width 7 height 7
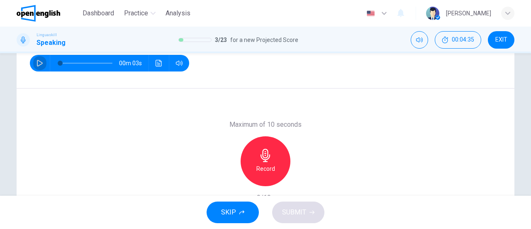
click at [37, 57] on button "button" at bounding box center [39, 63] width 13 height 17
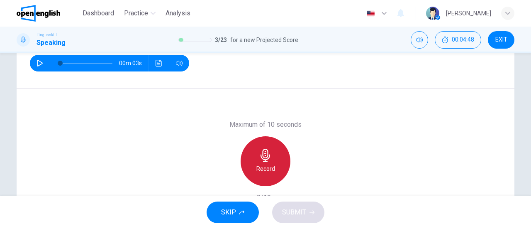
click at [278, 171] on div "Record" at bounding box center [266, 161] width 50 height 50
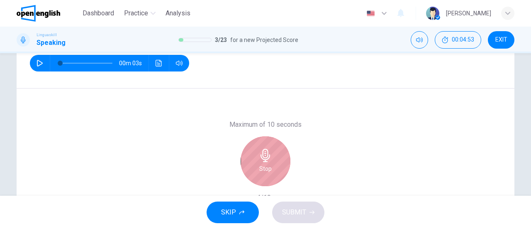
click at [278, 171] on div "Stop" at bounding box center [266, 161] width 50 height 50
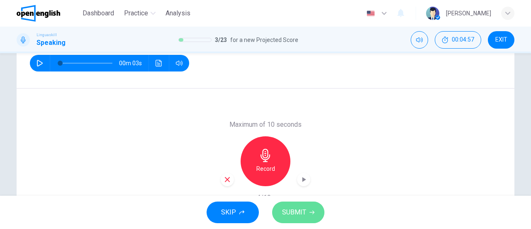
click at [282, 220] on button "SUBMIT" at bounding box center [298, 212] width 52 height 22
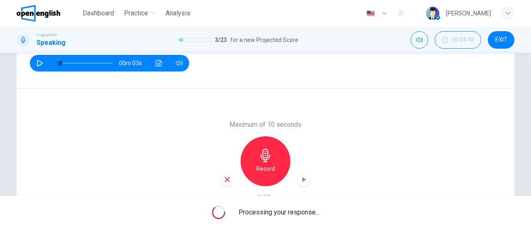
click at [282, 220] on div "Processing your response..." at bounding box center [265, 211] width 531 height 33
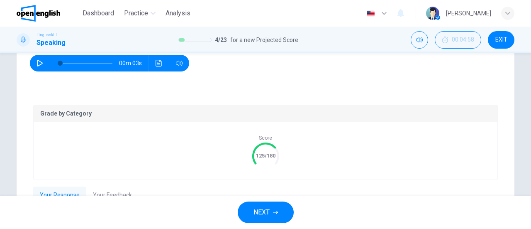
scroll to position [209, 0]
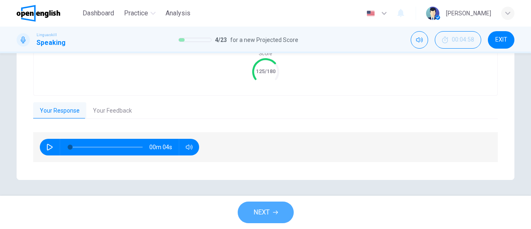
click at [276, 214] on icon "button" at bounding box center [275, 211] width 5 height 5
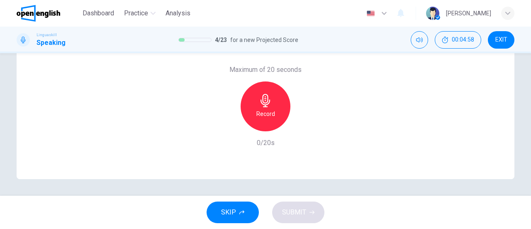
scroll to position [179, 0]
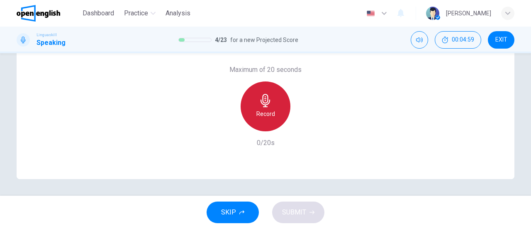
click at [268, 112] on h6 "Record" at bounding box center [265, 114] width 19 height 10
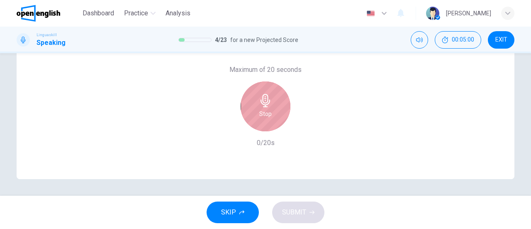
click at [268, 112] on h6 "Stop" at bounding box center [265, 114] width 12 height 10
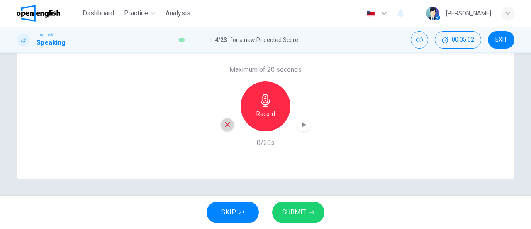
click at [226, 127] on icon "button" at bounding box center [227, 124] width 7 height 7
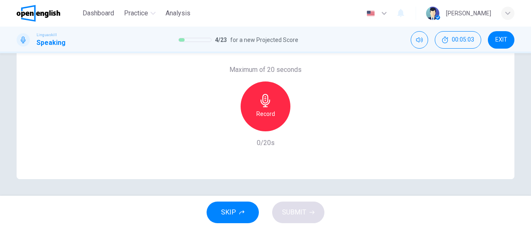
scroll to position [55, 0]
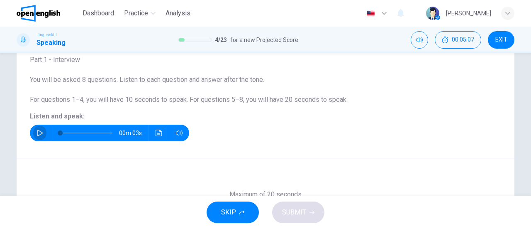
click at [34, 131] on button "button" at bounding box center [39, 132] width 13 height 17
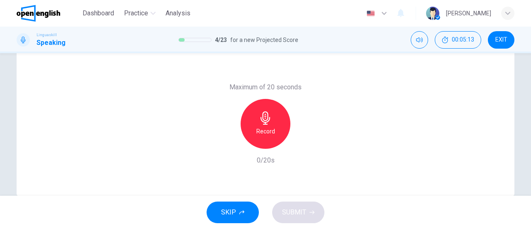
scroll to position [160, 0]
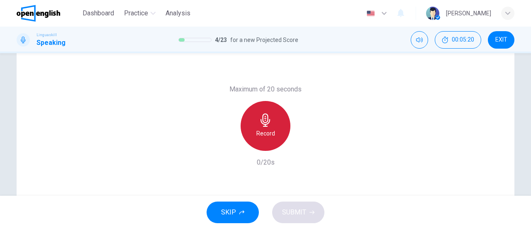
click at [260, 127] on div "Record" at bounding box center [266, 126] width 50 height 50
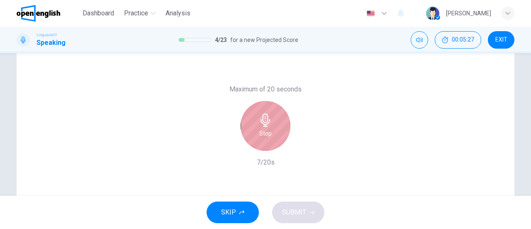
click at [260, 127] on div "Stop" at bounding box center [266, 126] width 50 height 50
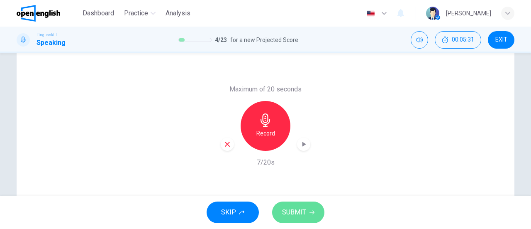
click at [295, 211] on span "SUBMIT" at bounding box center [294, 212] width 24 height 12
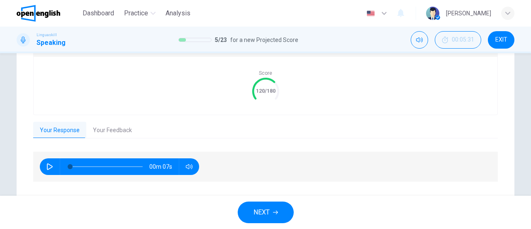
scroll to position [209, 0]
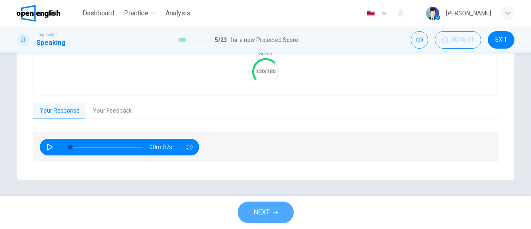
click at [260, 216] on span "NEXT" at bounding box center [261, 212] width 16 height 12
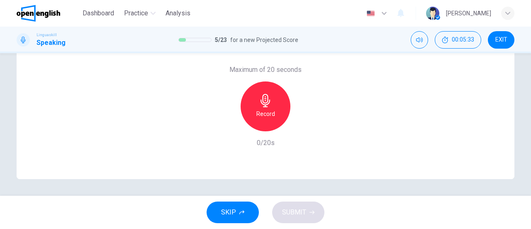
scroll to position [55, 0]
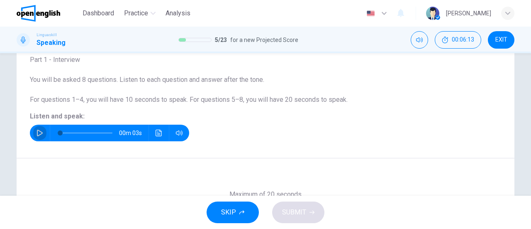
click at [37, 133] on icon "button" at bounding box center [40, 132] width 7 height 7
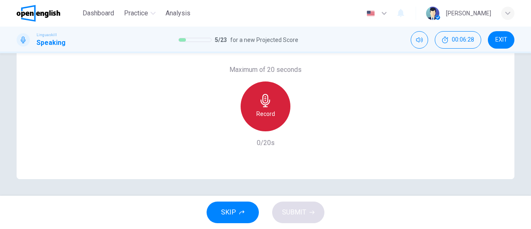
click at [277, 103] on div "Record" at bounding box center [266, 106] width 50 height 50
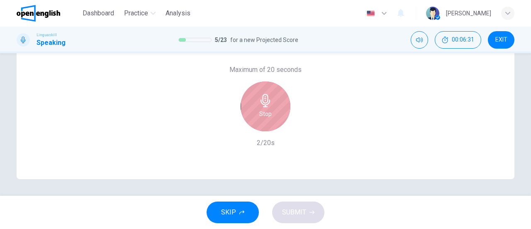
click at [277, 103] on div "Stop" at bounding box center [266, 106] width 50 height 50
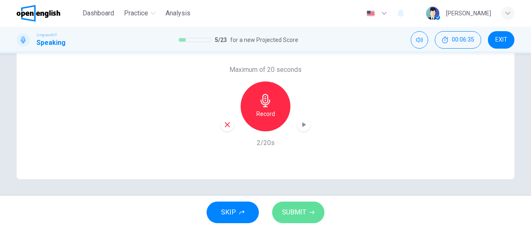
click at [300, 214] on span "SUBMIT" at bounding box center [294, 212] width 24 height 12
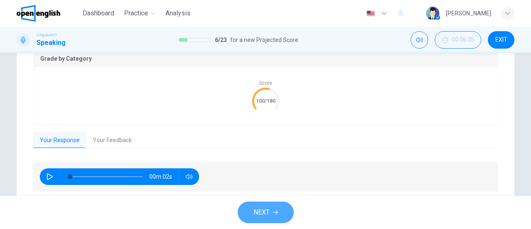
click at [285, 209] on button "NEXT" at bounding box center [266, 212] width 56 height 22
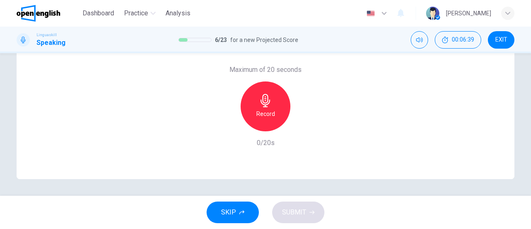
scroll to position [55, 0]
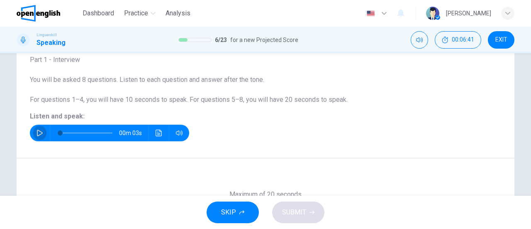
click at [37, 129] on icon "button" at bounding box center [40, 132] width 7 height 7
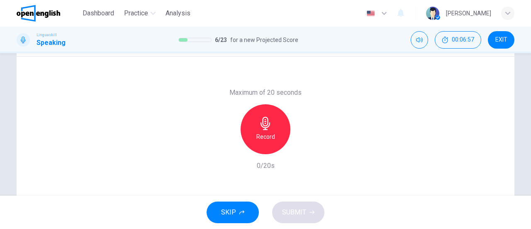
scroll to position [159, 0]
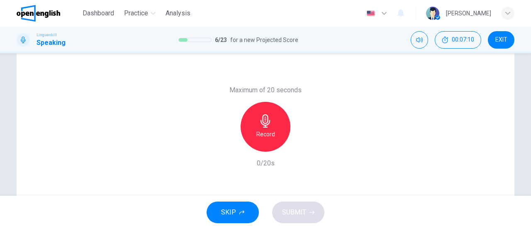
click at [267, 145] on div "Record" at bounding box center [266, 127] width 50 height 50
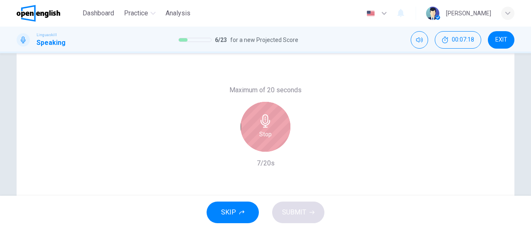
click at [267, 145] on div "Stop" at bounding box center [266, 127] width 50 height 50
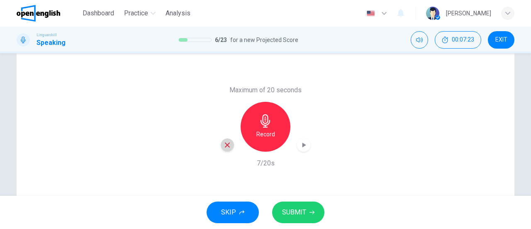
click at [225, 146] on icon "button" at bounding box center [227, 144] width 7 height 7
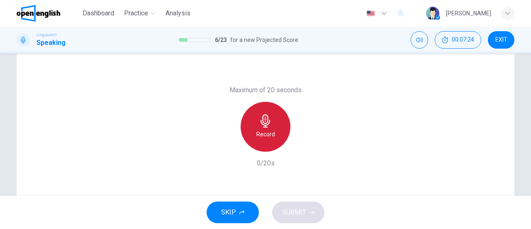
click at [275, 131] on div "Record" at bounding box center [266, 127] width 50 height 50
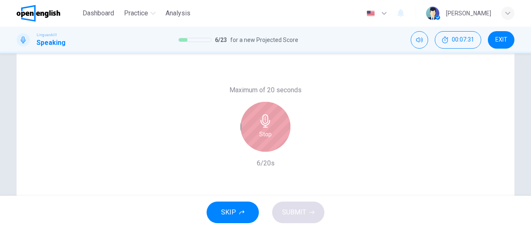
click at [275, 131] on div "Stop" at bounding box center [266, 127] width 50 height 50
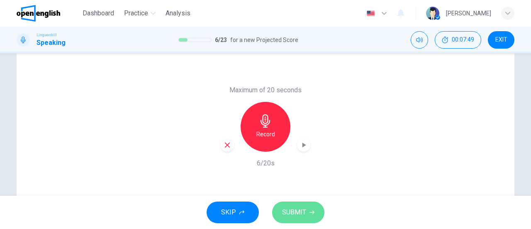
click at [288, 217] on span "SUBMIT" at bounding box center [294, 212] width 24 height 12
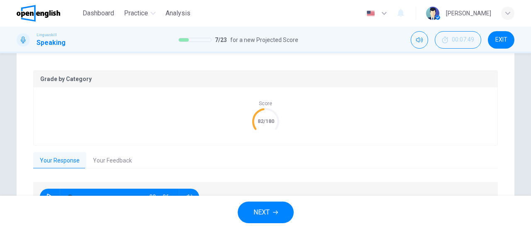
click at [256, 202] on button "NEXT" at bounding box center [266, 212] width 56 height 22
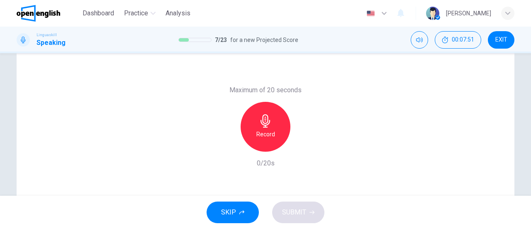
scroll to position [34, 0]
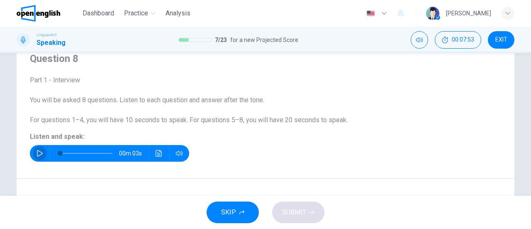
click at [38, 153] on icon "button" at bounding box center [40, 153] width 7 height 7
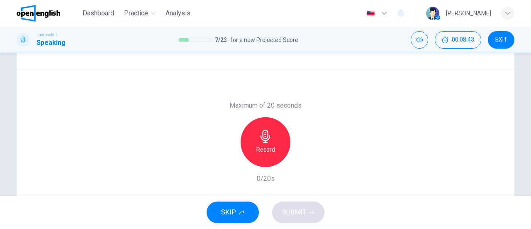
scroll to position [19, 0]
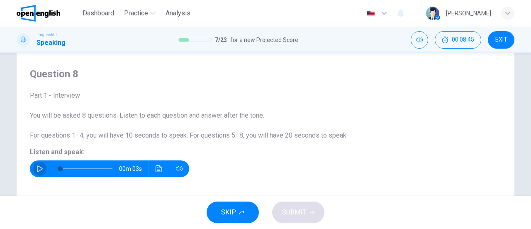
click at [37, 166] on icon "button" at bounding box center [40, 168] width 7 height 7
type input "*"
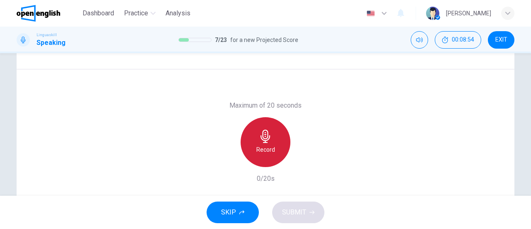
click at [285, 136] on div "Record" at bounding box center [266, 142] width 50 height 50
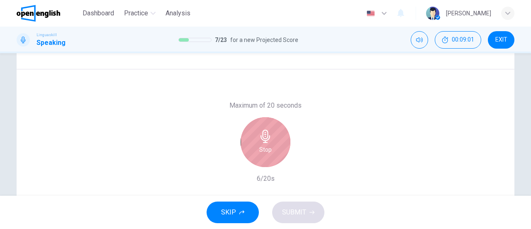
click at [285, 136] on div "Stop" at bounding box center [266, 142] width 50 height 50
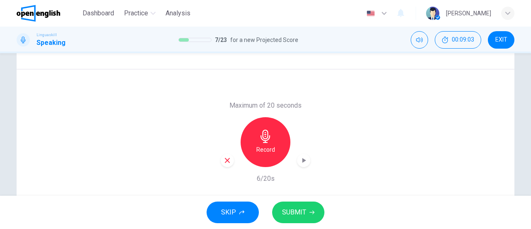
click at [288, 206] on span "SUBMIT" at bounding box center [294, 212] width 24 height 12
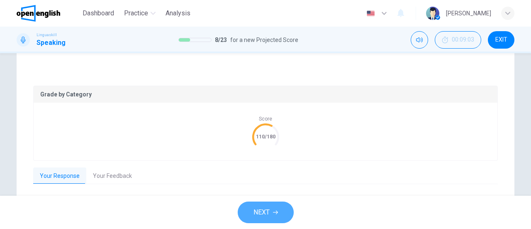
click at [288, 206] on button "NEXT" at bounding box center [266, 212] width 56 height 22
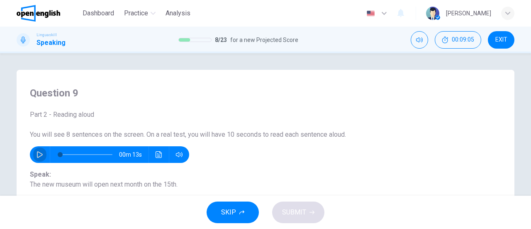
click at [37, 157] on icon "button" at bounding box center [40, 154] width 7 height 7
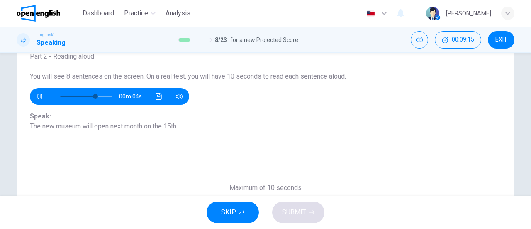
scroll to position [66, 0]
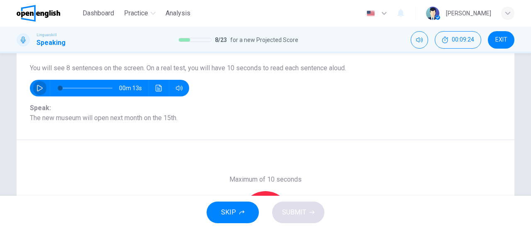
click at [41, 87] on button "button" at bounding box center [39, 88] width 13 height 17
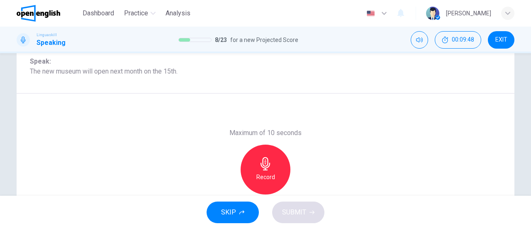
scroll to position [113, 0]
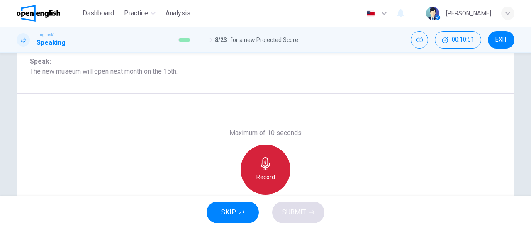
click at [268, 154] on div "Record" at bounding box center [266, 169] width 50 height 50
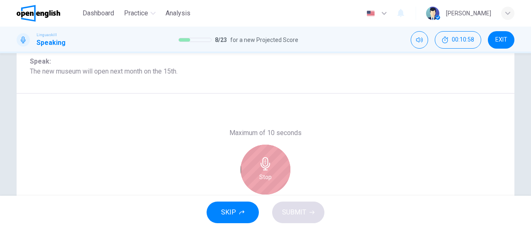
click at [268, 154] on div "Stop" at bounding box center [266, 169] width 50 height 50
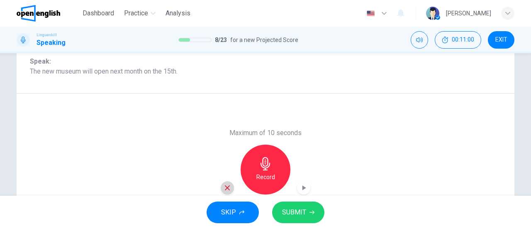
click at [225, 190] on icon "button" at bounding box center [227, 187] width 7 height 7
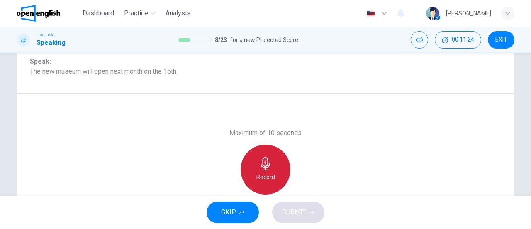
click at [267, 175] on h6 "Record" at bounding box center [265, 177] width 19 height 10
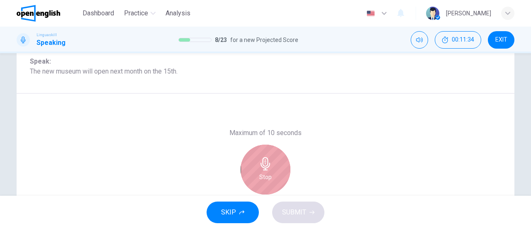
click at [267, 175] on h6 "Stop" at bounding box center [265, 177] width 12 height 10
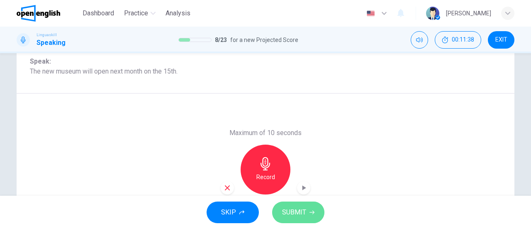
click at [297, 213] on span "SUBMIT" at bounding box center [294, 212] width 24 height 12
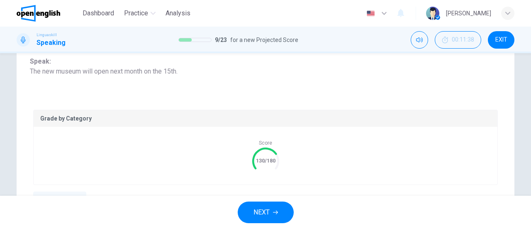
click at [265, 207] on span "NEXT" at bounding box center [261, 212] width 16 height 12
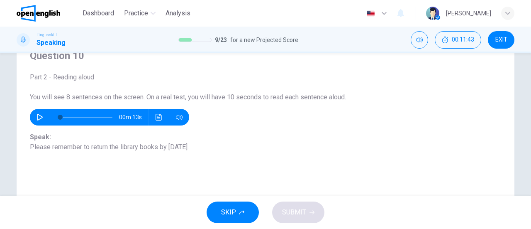
scroll to position [40, 0]
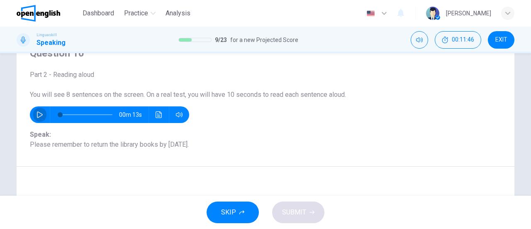
click at [41, 116] on button "button" at bounding box center [39, 114] width 13 height 17
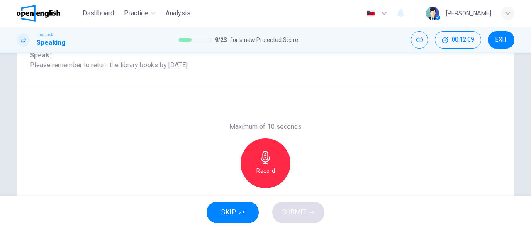
scroll to position [120, 0]
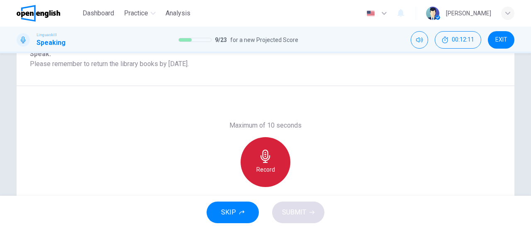
click at [258, 172] on h6 "Record" at bounding box center [265, 169] width 19 height 10
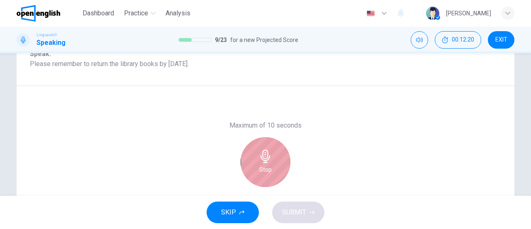
click at [259, 172] on h6 "Stop" at bounding box center [265, 169] width 12 height 10
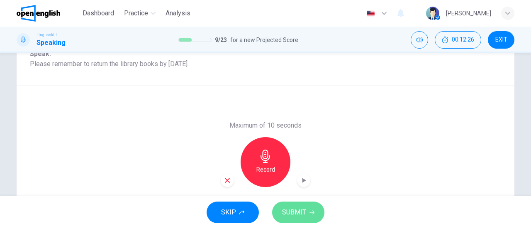
click at [316, 207] on button "SUBMIT" at bounding box center [298, 212] width 52 height 22
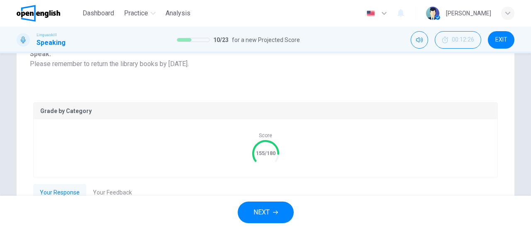
type input "*"
click at [284, 215] on button "NEXT" at bounding box center [266, 212] width 56 height 22
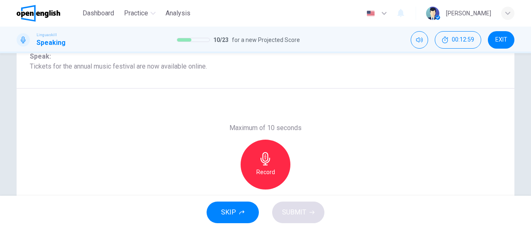
scroll to position [117, 0]
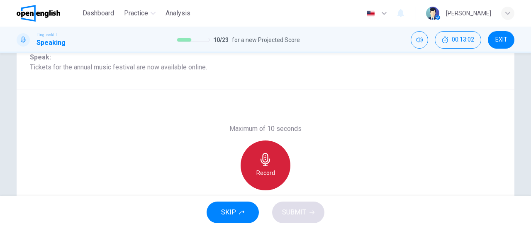
click at [271, 168] on h6 "Record" at bounding box center [265, 173] width 19 height 10
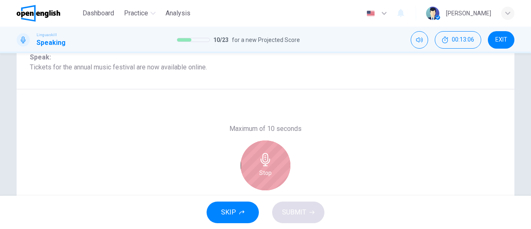
click at [271, 168] on div "Stop" at bounding box center [266, 165] width 50 height 50
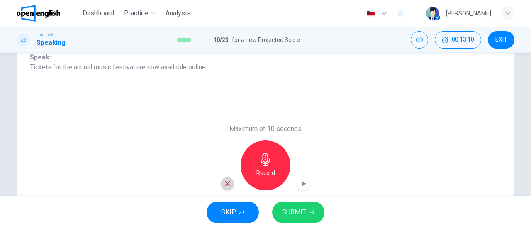
click at [226, 185] on icon "button" at bounding box center [227, 183] width 7 height 7
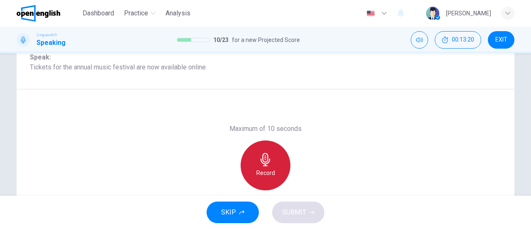
click at [272, 175] on h6 "Record" at bounding box center [265, 173] width 19 height 10
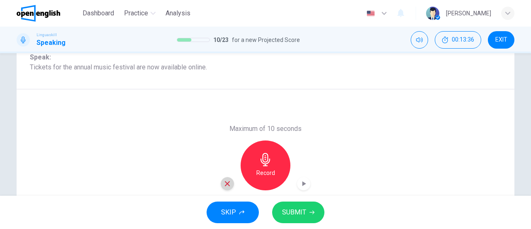
click at [225, 184] on icon "button" at bounding box center [227, 183] width 7 height 7
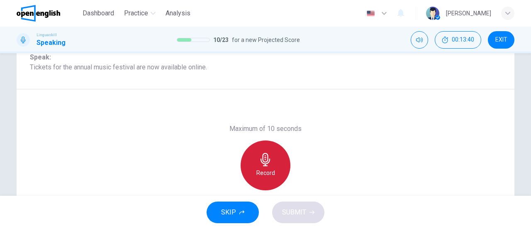
click at [278, 177] on div "Record" at bounding box center [266, 165] width 50 height 50
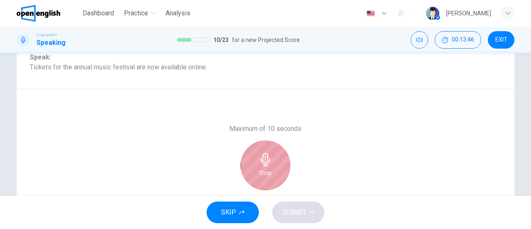
click at [278, 177] on div "Stop" at bounding box center [266, 165] width 50 height 50
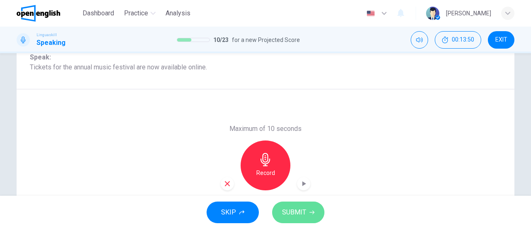
click at [295, 218] on button "SUBMIT" at bounding box center [298, 212] width 52 height 22
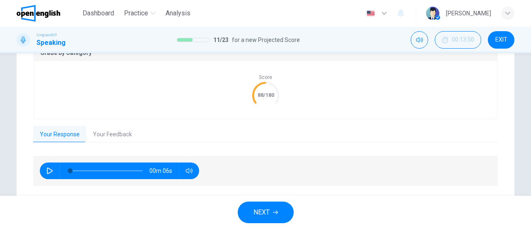
scroll to position [202, 0]
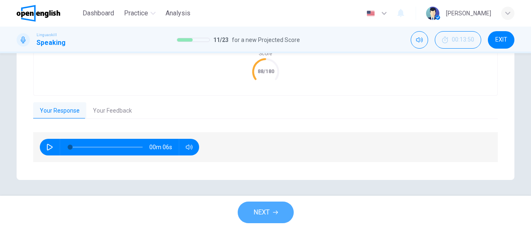
click at [261, 209] on span "NEXT" at bounding box center [261, 212] width 16 height 12
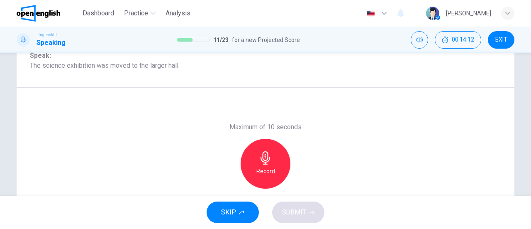
scroll to position [114, 0]
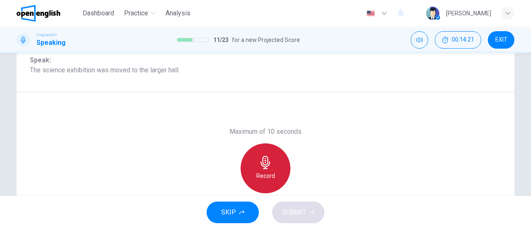
click at [256, 170] on div "Record" at bounding box center [266, 168] width 50 height 50
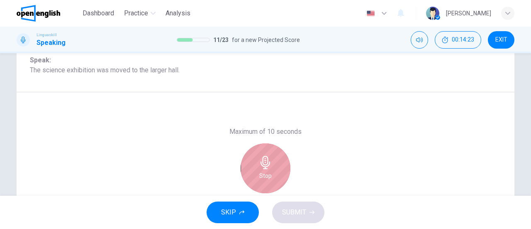
click at [256, 170] on div "Stop" at bounding box center [266, 168] width 50 height 50
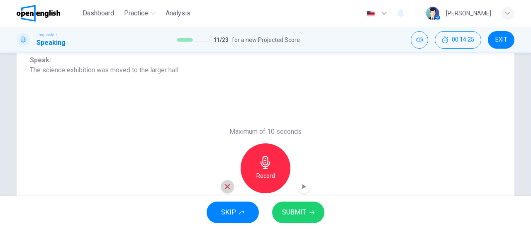
click at [226, 186] on icon "button" at bounding box center [227, 186] width 5 height 5
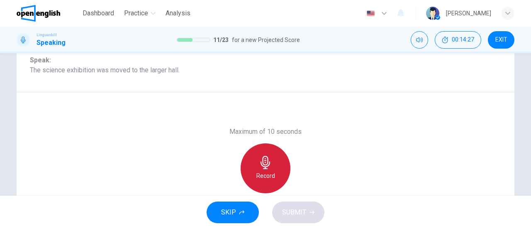
click at [260, 173] on h6 "Record" at bounding box center [265, 175] width 19 height 10
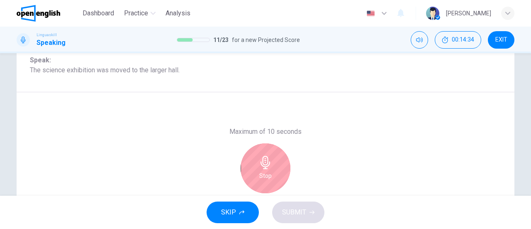
click at [260, 173] on h6 "Stop" at bounding box center [265, 175] width 12 height 10
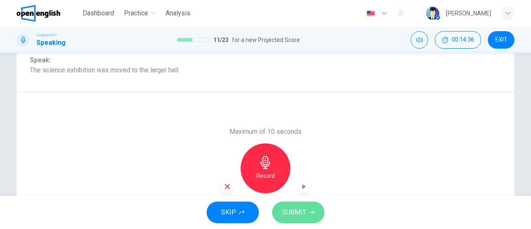
click at [307, 214] on button "SUBMIT" at bounding box center [298, 212] width 52 height 22
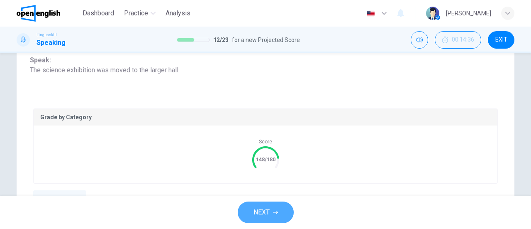
click at [253, 219] on button "NEXT" at bounding box center [266, 212] width 56 height 22
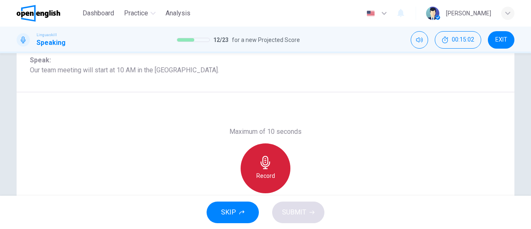
click at [261, 184] on div "Record" at bounding box center [266, 168] width 50 height 50
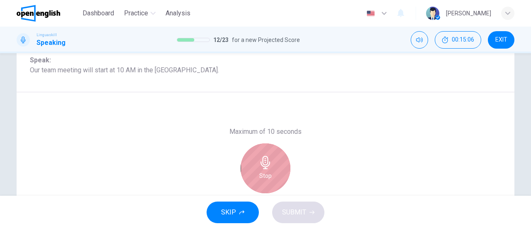
click at [261, 184] on div "Stop" at bounding box center [266, 168] width 50 height 50
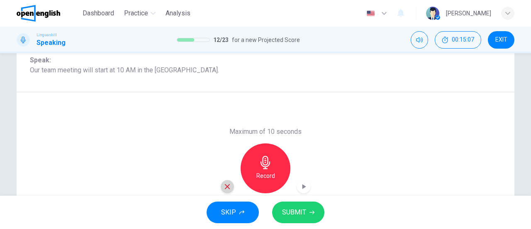
click at [225, 186] on icon "button" at bounding box center [227, 186] width 5 height 5
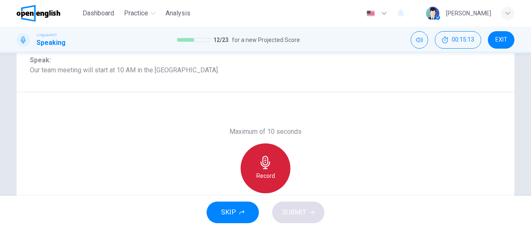
click at [252, 176] on div "Record" at bounding box center [266, 168] width 50 height 50
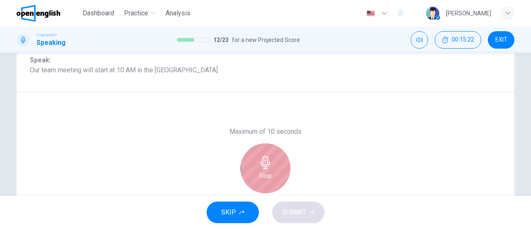
click at [252, 176] on div "Stop" at bounding box center [266, 168] width 50 height 50
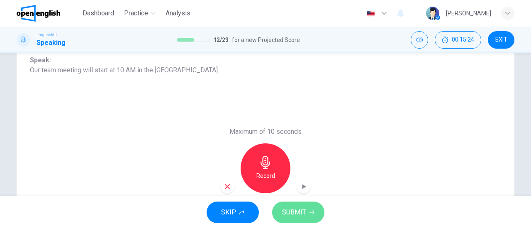
click at [294, 215] on span "SUBMIT" at bounding box center [294, 212] width 24 height 12
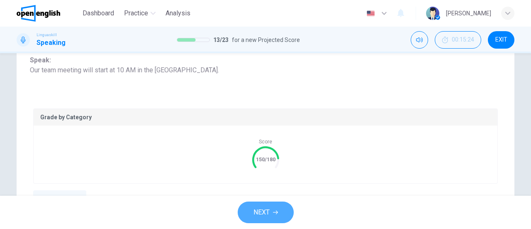
click at [268, 204] on button "NEXT" at bounding box center [266, 212] width 56 height 22
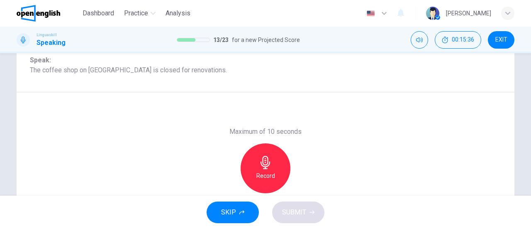
click at [280, 180] on div "Record" at bounding box center [266, 168] width 50 height 50
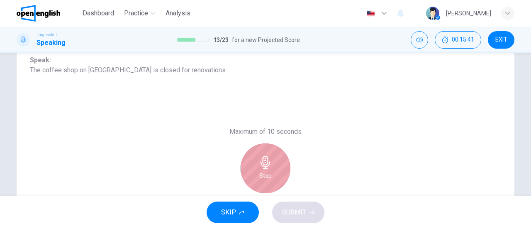
click at [280, 180] on div "Stop" at bounding box center [266, 168] width 50 height 50
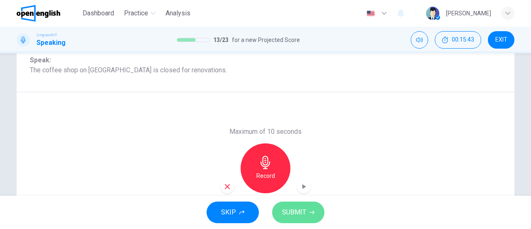
click at [291, 210] on span "SUBMIT" at bounding box center [294, 212] width 24 height 12
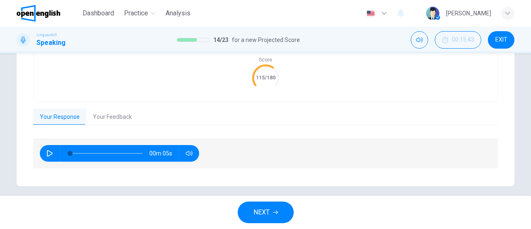
scroll to position [191, 0]
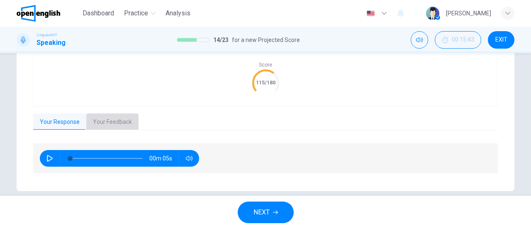
click at [105, 117] on button "Your Feedback" at bounding box center [112, 121] width 52 height 17
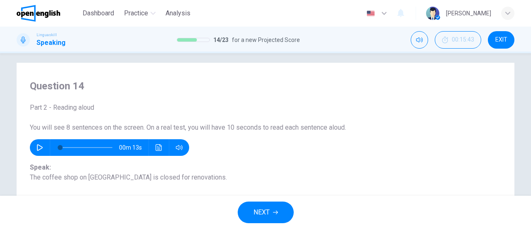
scroll to position [0, 0]
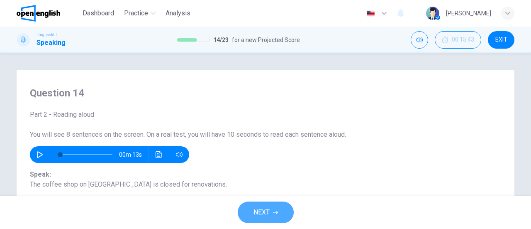
click at [278, 221] on button "NEXT" at bounding box center [266, 212] width 56 height 22
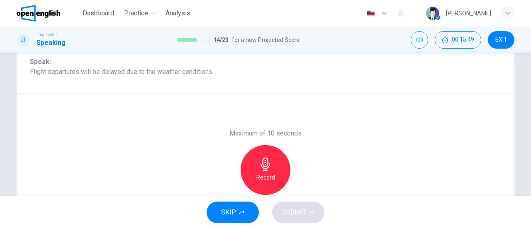
scroll to position [111, 0]
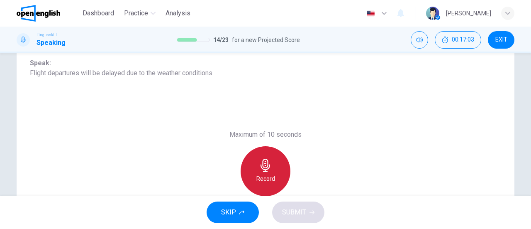
click at [264, 173] on div "Record" at bounding box center [266, 171] width 50 height 50
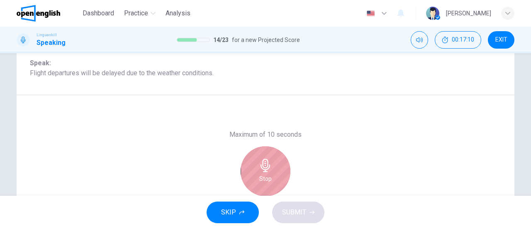
click at [264, 173] on div "Stop" at bounding box center [266, 171] width 50 height 50
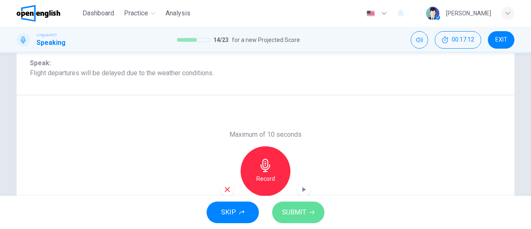
click at [305, 213] on span "SUBMIT" at bounding box center [294, 212] width 24 height 12
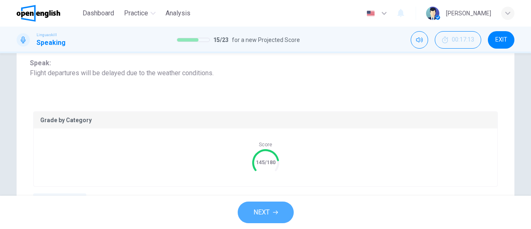
click at [278, 212] on button "NEXT" at bounding box center [266, 212] width 56 height 22
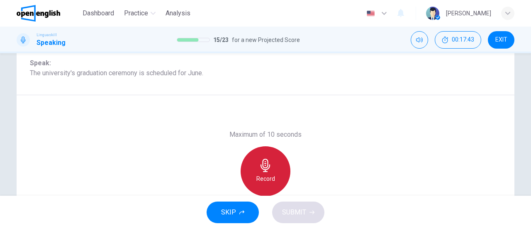
click at [268, 168] on icon "button" at bounding box center [265, 164] width 13 height 13
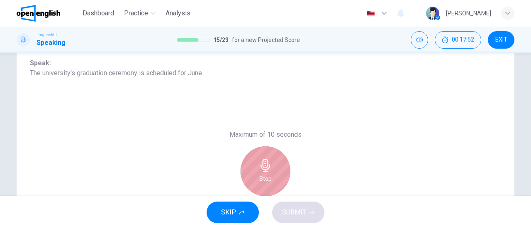
click at [268, 168] on icon "button" at bounding box center [265, 164] width 13 height 13
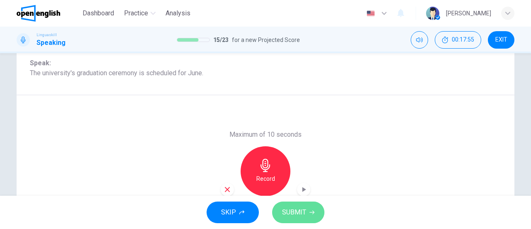
click at [316, 215] on button "SUBMIT" at bounding box center [298, 212] width 52 height 22
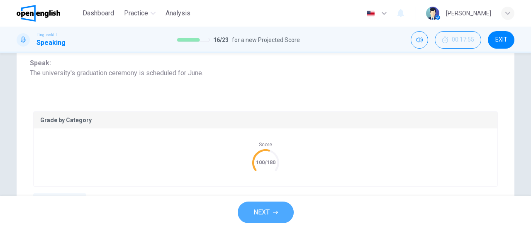
click at [263, 207] on span "NEXT" at bounding box center [261, 212] width 16 height 12
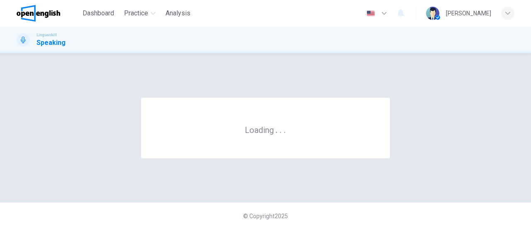
scroll to position [0, 0]
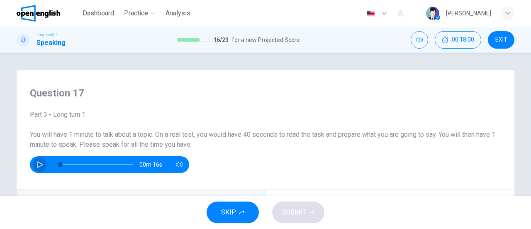
click at [37, 161] on icon "button" at bounding box center [40, 164] width 7 height 7
click at [260, 153] on div "Part 3 - Long turn 1 You will have 1 minute to talk about a topic. On a real te…" at bounding box center [265, 141] width 471 height 63
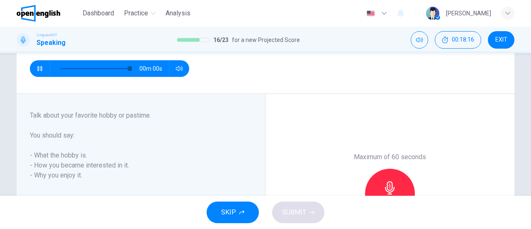
scroll to position [118, 0]
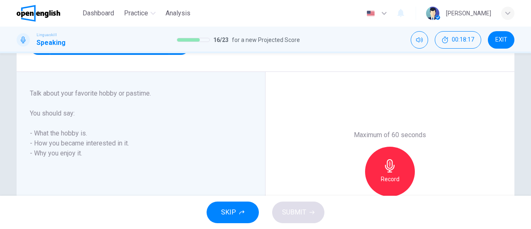
type input "*"
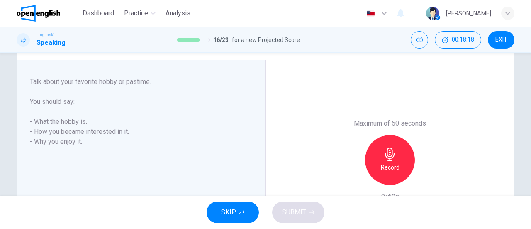
scroll to position [136, 0]
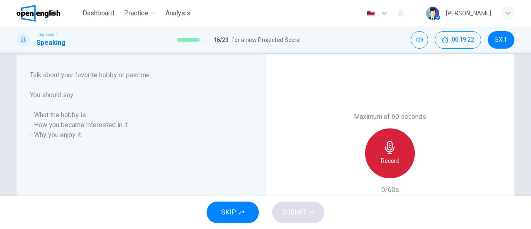
click at [391, 155] on div "Record" at bounding box center [390, 153] width 50 height 50
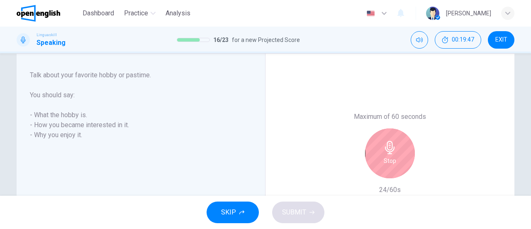
click at [391, 155] on div "Stop" at bounding box center [390, 153] width 50 height 50
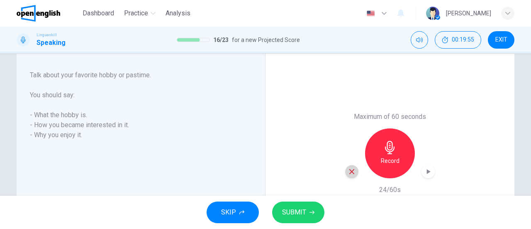
click at [349, 170] on icon "button" at bounding box center [351, 171] width 5 height 5
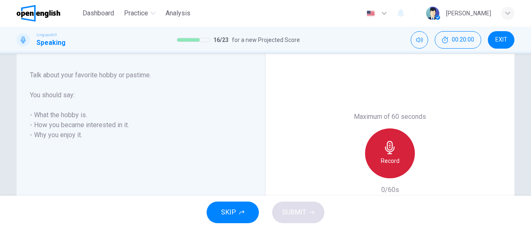
click at [389, 161] on h6 "Record" at bounding box center [390, 161] width 19 height 10
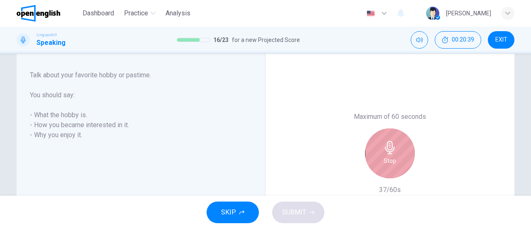
click at [389, 161] on h6 "Stop" at bounding box center [390, 161] width 12 height 10
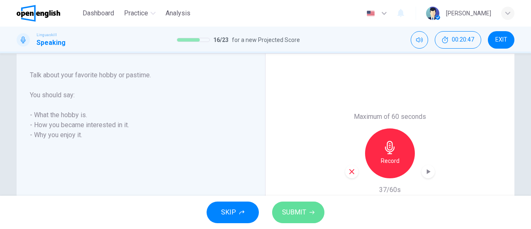
click at [314, 215] on button "SUBMIT" at bounding box center [298, 212] width 52 height 22
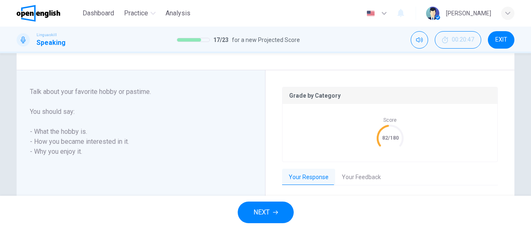
scroll to position [153, 0]
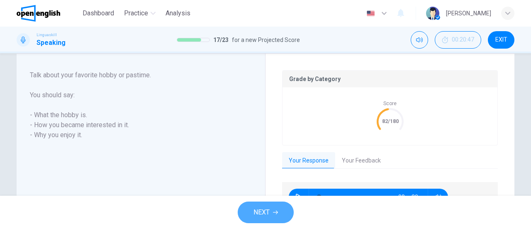
click at [282, 209] on button "NEXT" at bounding box center [266, 212] width 56 height 22
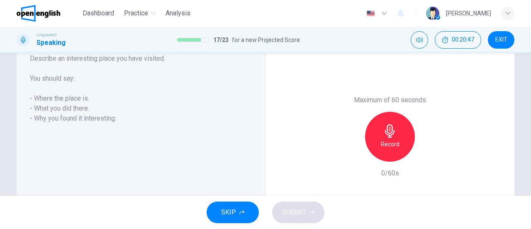
scroll to position [136, 0]
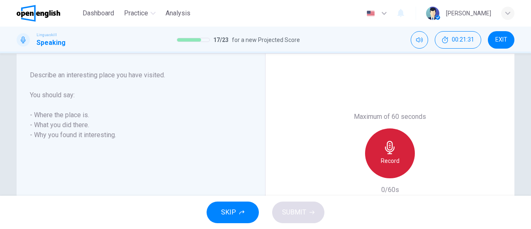
click at [406, 149] on div "Record" at bounding box center [390, 153] width 50 height 50
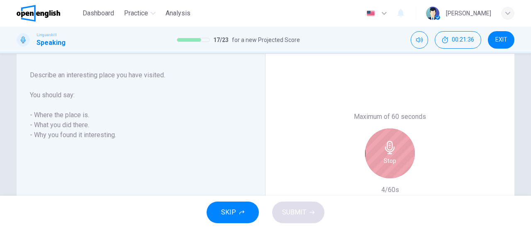
click at [404, 149] on div "Stop" at bounding box center [390, 153] width 50 height 50
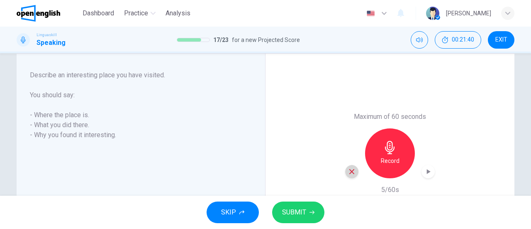
click at [348, 168] on icon "button" at bounding box center [351, 171] width 7 height 7
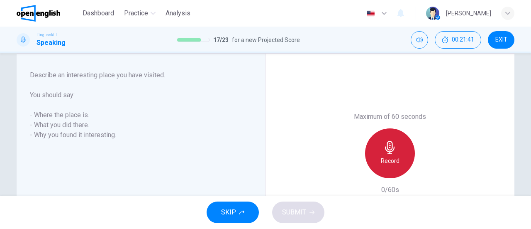
click at [397, 151] on div "Record" at bounding box center [390, 153] width 50 height 50
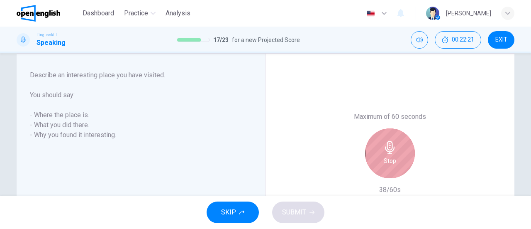
click at [397, 151] on div "Stop" at bounding box center [390, 153] width 50 height 50
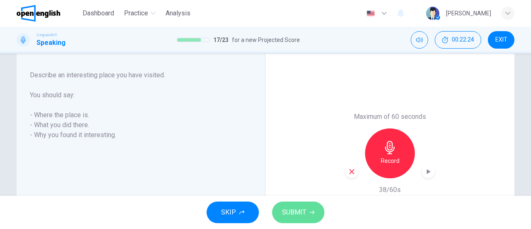
click at [311, 215] on button "SUBMIT" at bounding box center [298, 212] width 52 height 22
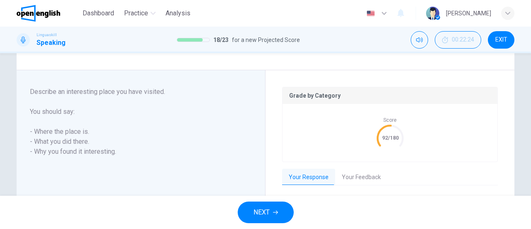
scroll to position [153, 0]
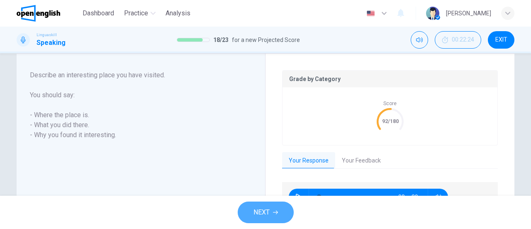
click at [281, 214] on button "NEXT" at bounding box center [266, 212] width 56 height 22
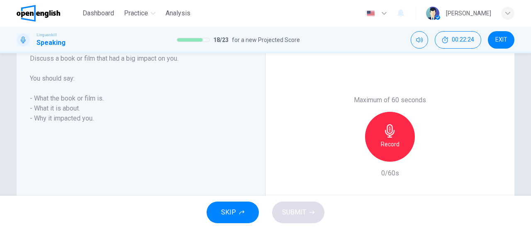
scroll to position [136, 0]
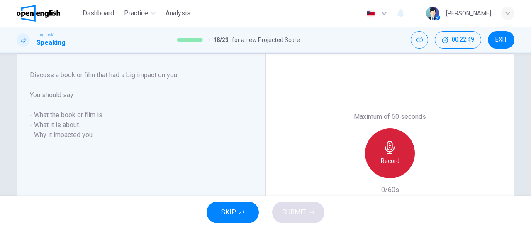
click at [395, 169] on div "Record" at bounding box center [390, 153] width 50 height 50
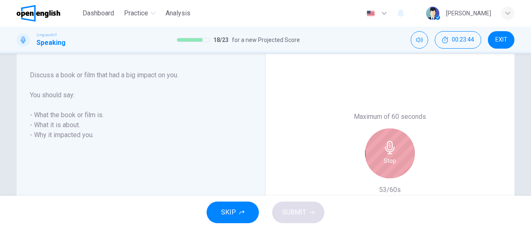
click at [395, 169] on div "Stop" at bounding box center [390, 153] width 50 height 50
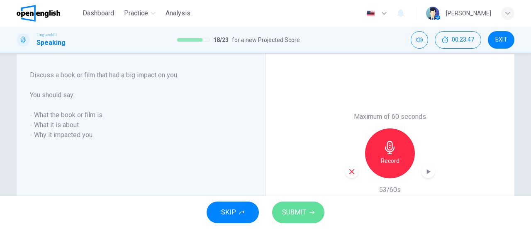
click at [303, 213] on span "SUBMIT" at bounding box center [294, 212] width 24 height 12
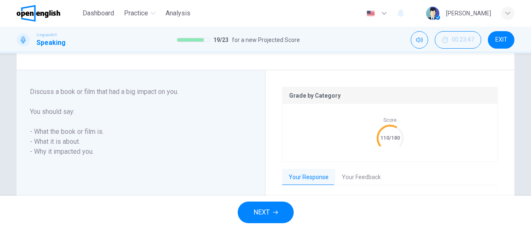
scroll to position [153, 0]
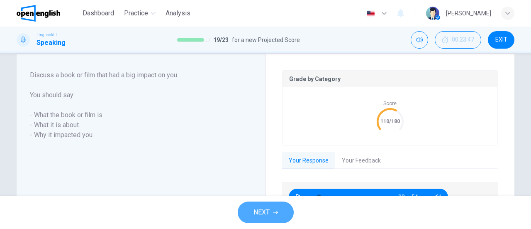
click at [258, 215] on span "NEXT" at bounding box center [261, 212] width 16 height 12
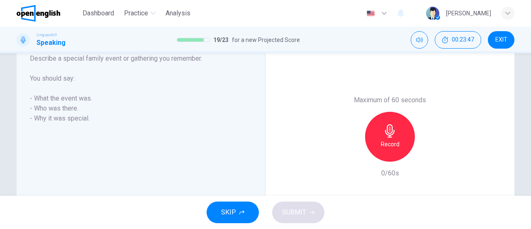
scroll to position [136, 0]
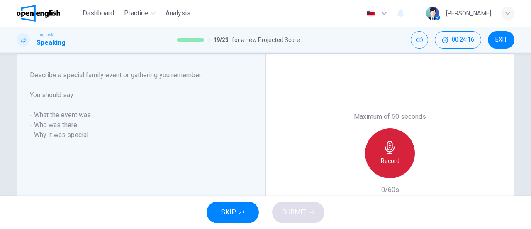
click at [395, 145] on div "Record" at bounding box center [390, 153] width 50 height 50
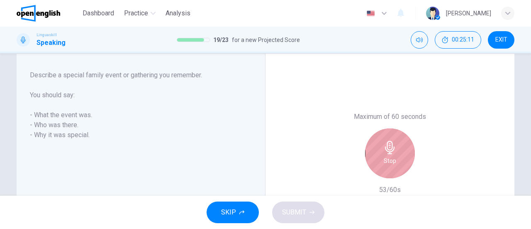
click at [395, 145] on div "Stop" at bounding box center [390, 153] width 50 height 50
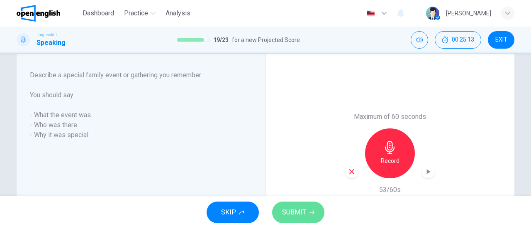
click at [315, 209] on button "SUBMIT" at bounding box center [298, 212] width 52 height 22
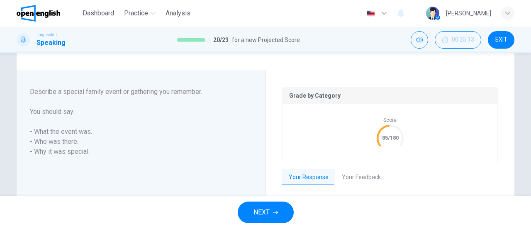
scroll to position [153, 0]
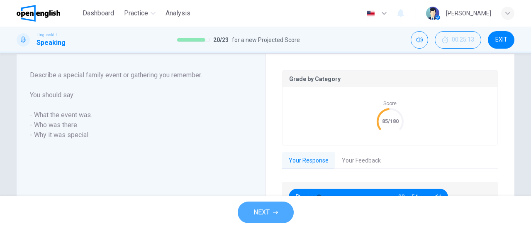
click at [276, 217] on button "NEXT" at bounding box center [266, 212] width 56 height 22
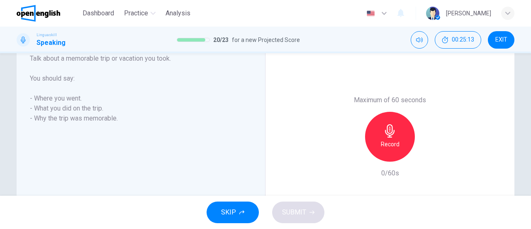
scroll to position [136, 0]
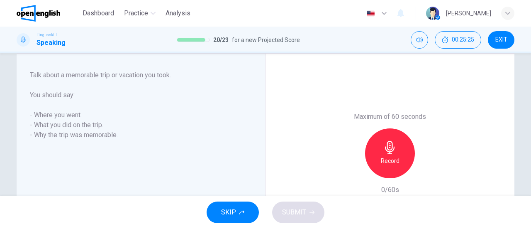
click at [310, 179] on div "Maximum of 60 seconds Record 0/60s" at bounding box center [389, 153] width 249 height 199
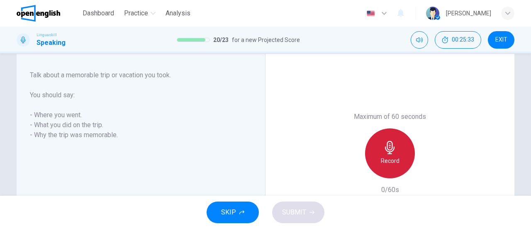
click at [383, 156] on h6 "Record" at bounding box center [390, 161] width 19 height 10
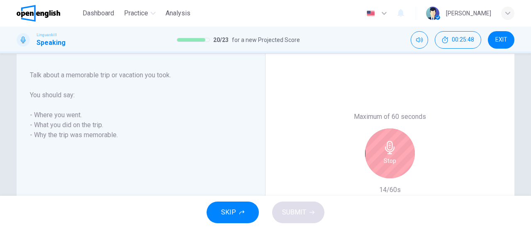
click at [384, 156] on h6 "Stop" at bounding box center [390, 161] width 12 height 10
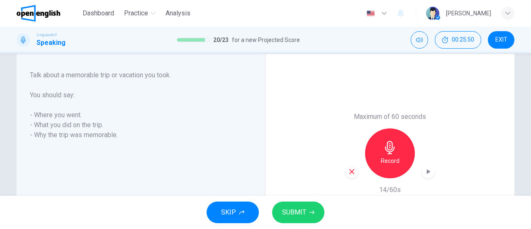
click at [349, 174] on icon "button" at bounding box center [351, 171] width 7 height 7
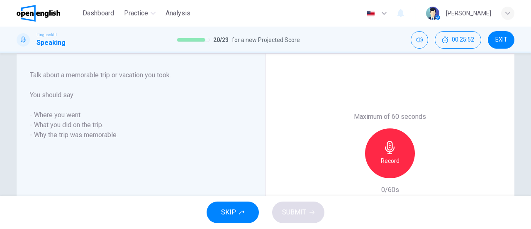
click at [374, 165] on div "Record" at bounding box center [390, 153] width 50 height 50
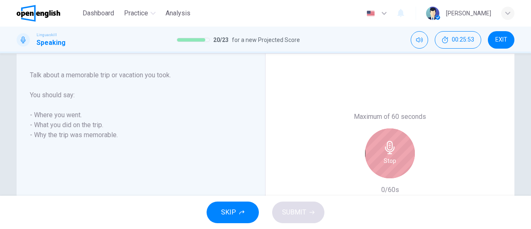
click at [374, 165] on div "Stop" at bounding box center [390, 153] width 50 height 50
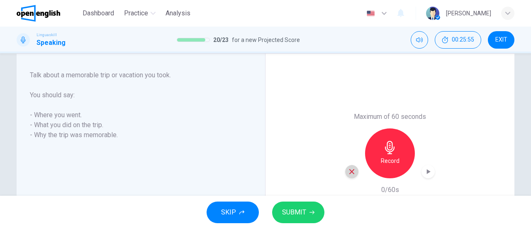
click at [351, 173] on icon "button" at bounding box center [351, 171] width 7 height 7
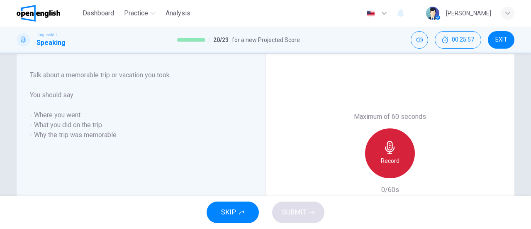
click at [380, 144] on div "Record" at bounding box center [390, 153] width 50 height 50
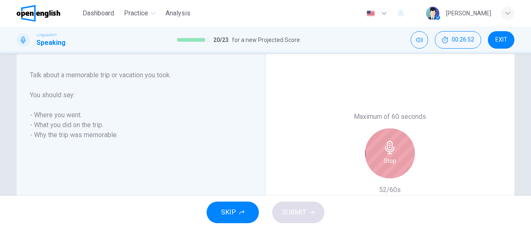
click at [380, 144] on div "Stop" at bounding box center [390, 153] width 50 height 50
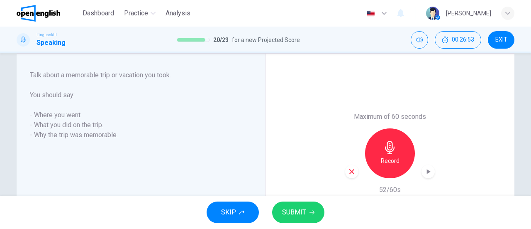
click at [319, 213] on button "SUBMIT" at bounding box center [298, 212] width 52 height 22
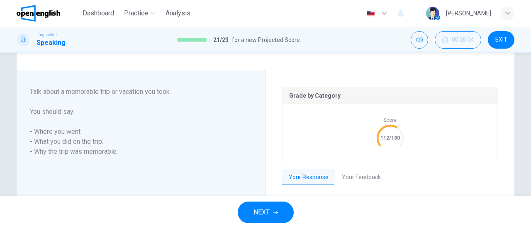
scroll to position [153, 0]
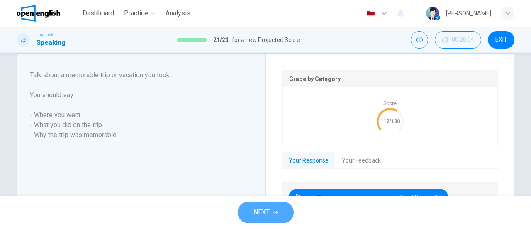
click at [273, 218] on button "NEXT" at bounding box center [266, 212] width 56 height 22
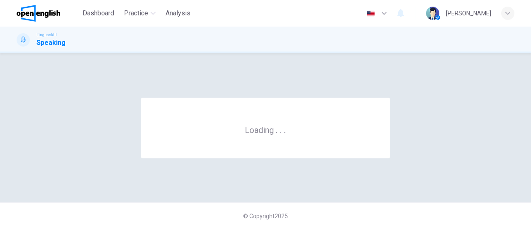
scroll to position [0, 0]
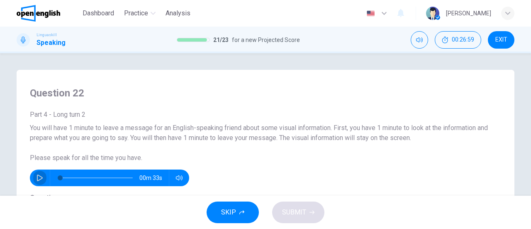
click at [37, 176] on icon "button" at bounding box center [40, 177] width 7 height 7
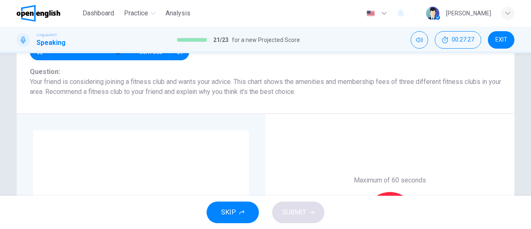
scroll to position [117, 0]
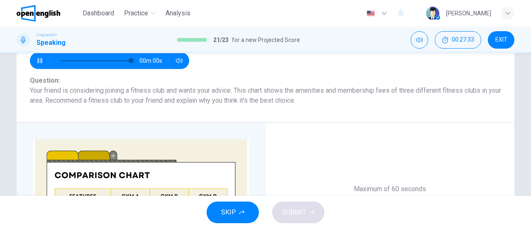
type input "*"
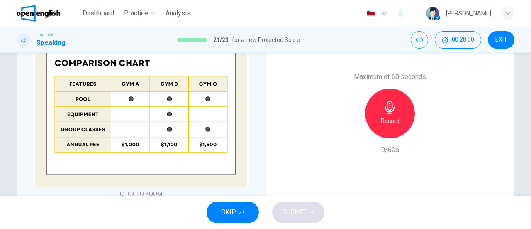
scroll to position [224, 0]
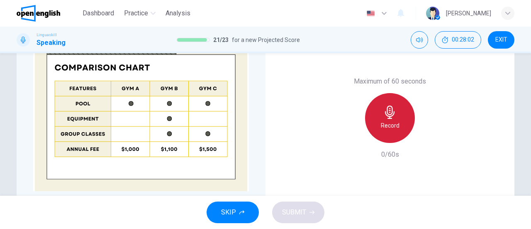
click at [393, 110] on icon "button" at bounding box center [389, 111] width 13 height 13
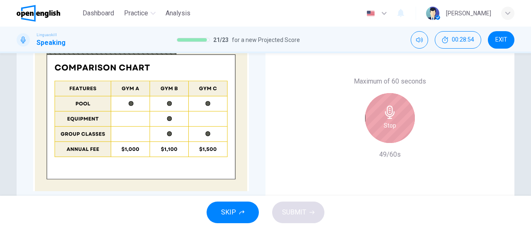
click at [393, 110] on icon "button" at bounding box center [389, 111] width 13 height 13
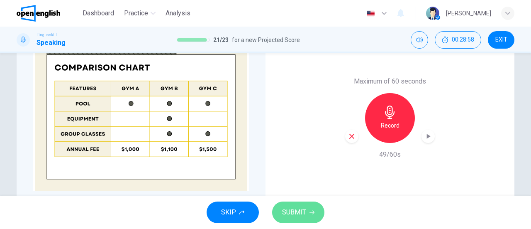
click at [311, 214] on button "SUBMIT" at bounding box center [298, 212] width 52 height 22
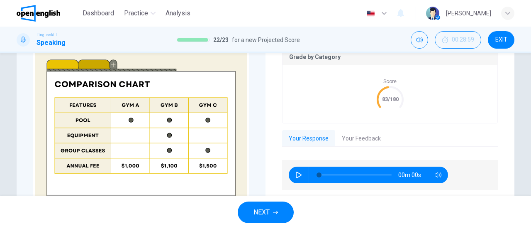
scroll to position [241, 0]
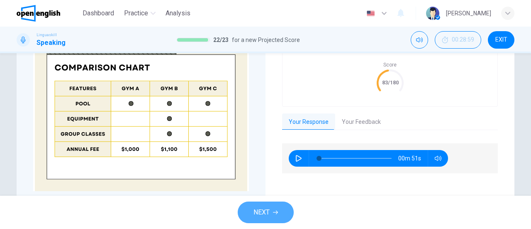
click at [273, 215] on button "NEXT" at bounding box center [266, 212] width 56 height 22
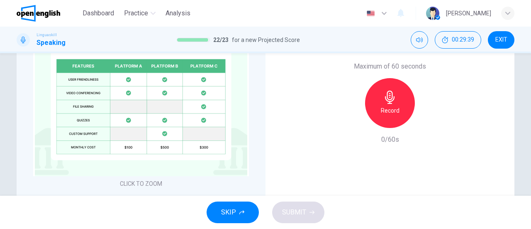
scroll to position [238, 0]
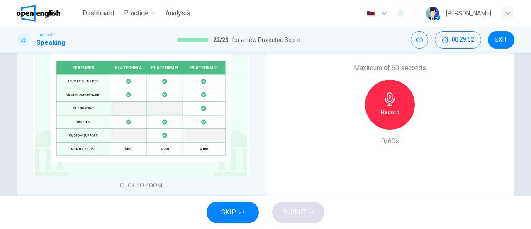
click at [381, 116] on h6 "Record" at bounding box center [390, 112] width 19 height 10
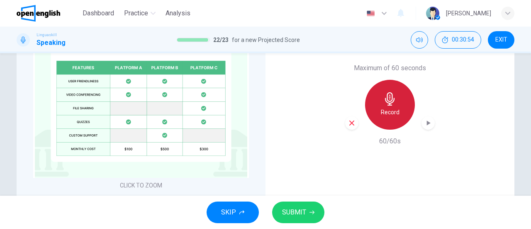
click at [381, 116] on h6 "Record" at bounding box center [390, 112] width 19 height 10
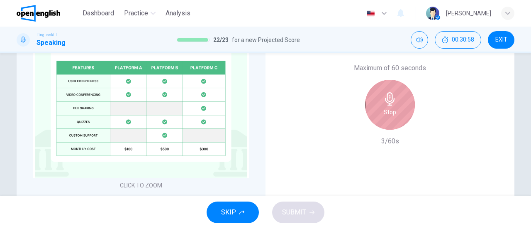
click at [381, 116] on div "Stop" at bounding box center [390, 105] width 50 height 50
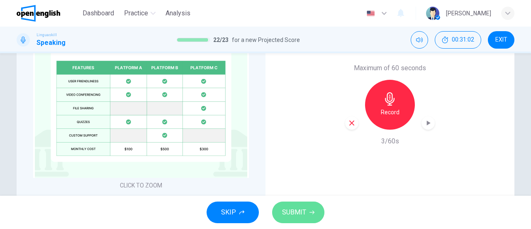
click at [301, 212] on span "SUBMIT" at bounding box center [294, 212] width 24 height 12
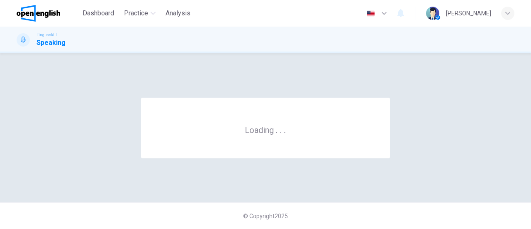
scroll to position [0, 0]
